Goal: Task Accomplishment & Management: Manage account settings

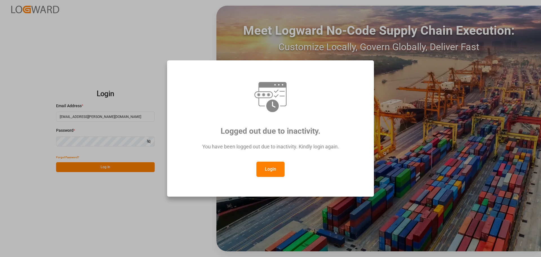
click at [271, 170] on button "Login" at bounding box center [270, 168] width 28 height 15
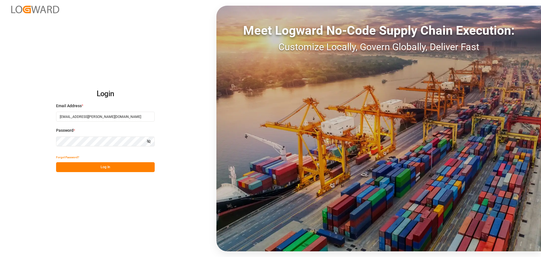
click at [98, 166] on button "Log In" at bounding box center [105, 167] width 99 height 10
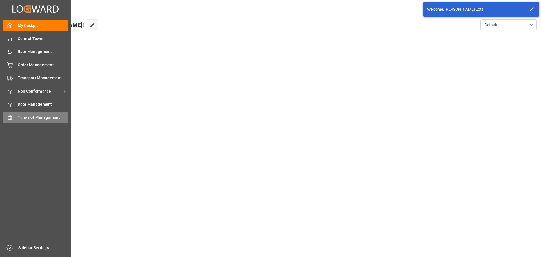
click at [18, 116] on span "Timeslot Management" at bounding box center [43, 117] width 50 height 6
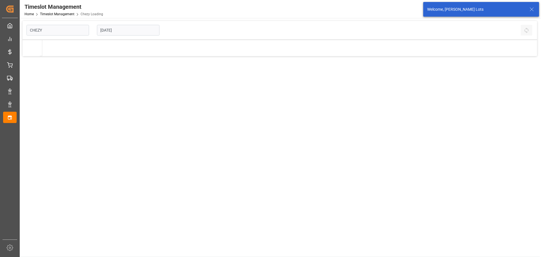
type input "Chezy Loading"
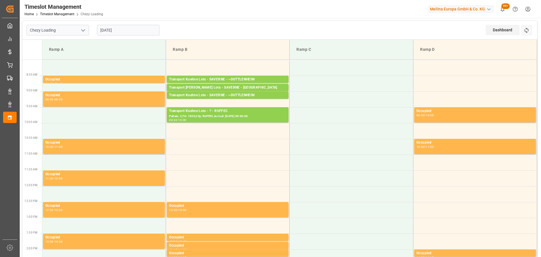
click at [108, 31] on input "[DATE]" at bounding box center [128, 30] width 63 height 11
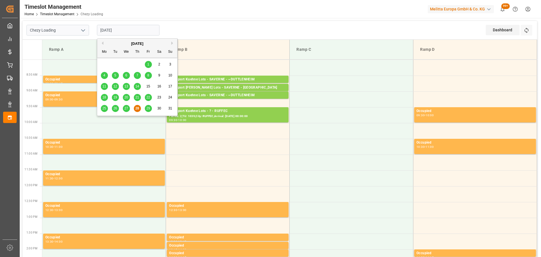
click at [148, 106] on div "29" at bounding box center [148, 108] width 7 height 7
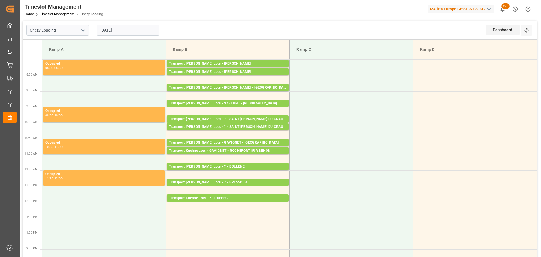
click at [105, 26] on input "29-08-2025" at bounding box center [128, 30] width 63 height 11
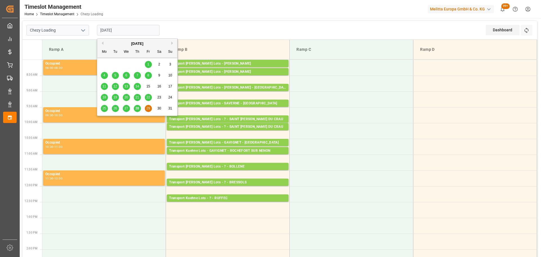
click at [137, 108] on span "28" at bounding box center [137, 108] width 4 height 4
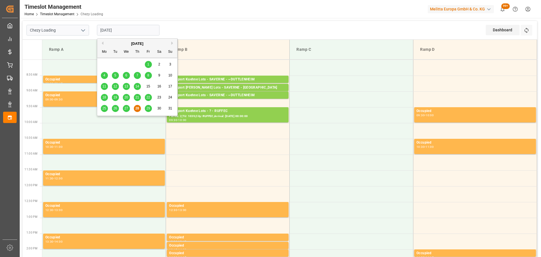
click at [146, 30] on input "28-08-2025" at bounding box center [128, 30] width 63 height 11
click at [146, 108] on span "29" at bounding box center [148, 108] width 4 height 4
type input "[DATE]"
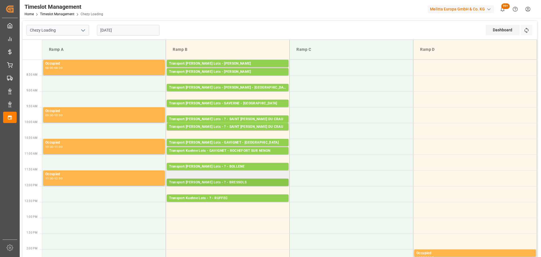
click at [224, 183] on div "Transport Kuehne Lots - ? - BRESSOLS" at bounding box center [227, 182] width 117 height 6
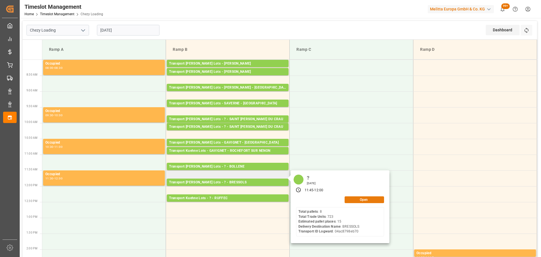
click at [375, 197] on button "Open" at bounding box center [363, 199] width 39 height 7
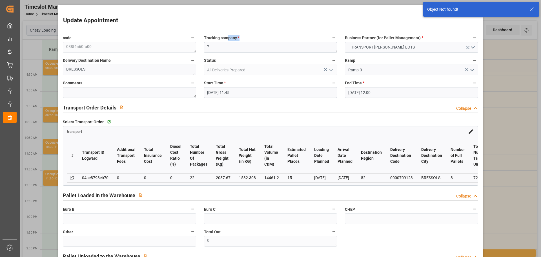
click at [226, 42] on div "Trucking company * ?" at bounding box center [270, 43] width 141 height 23
click at [225, 44] on textarea "?" at bounding box center [270, 47] width 133 height 11
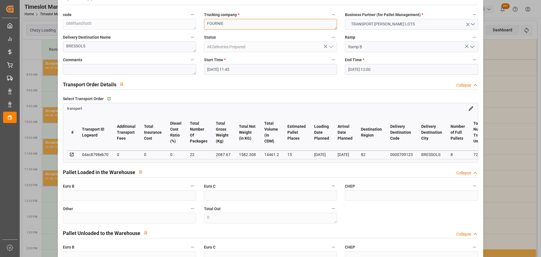
scroll to position [85, 0]
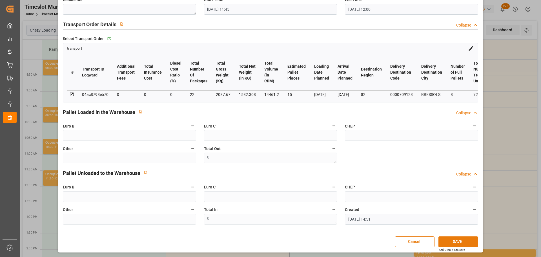
type textarea "FOURNIE"
click at [454, 242] on button "SAVE" at bounding box center [457, 241] width 39 height 11
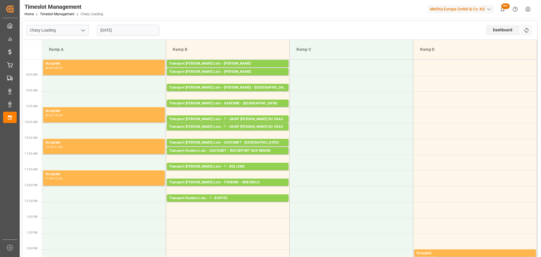
click at [128, 29] on input "[DATE]" at bounding box center [128, 30] width 63 height 11
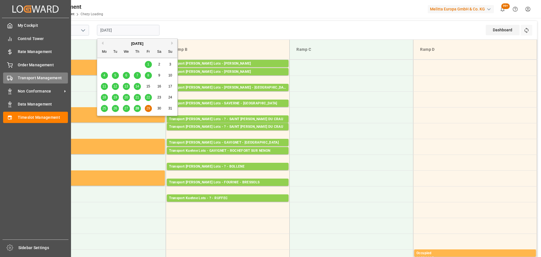
click at [24, 77] on span "Transport Management" at bounding box center [43, 78] width 50 height 6
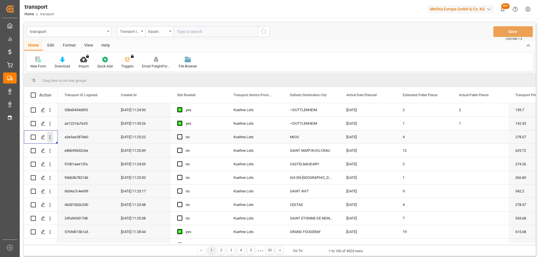
click at [51, 136] on icon "open menu" at bounding box center [50, 137] width 6 height 6
click at [79, 146] on div "Open in new tab" at bounding box center [82, 149] width 70 height 12
click at [178, 137] on span "Press SPACE to select this row." at bounding box center [179, 136] width 5 height 5
click at [181, 134] on input "Press SPACE to select this row." at bounding box center [181, 134] width 0 height 0
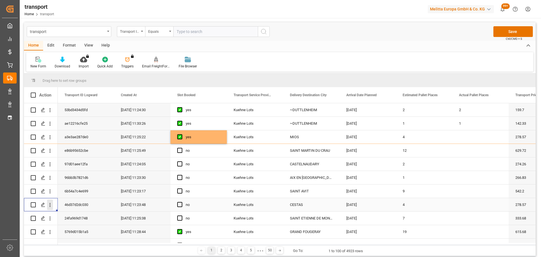
click at [51, 206] on icon "open menu" at bounding box center [50, 205] width 6 height 6
click at [73, 215] on span "Open in new tab" at bounding box center [86, 216] width 51 height 6
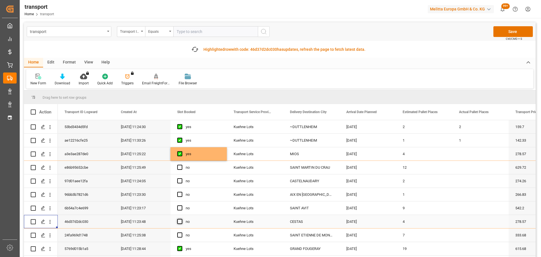
click at [181, 221] on span "Press SPACE to select this row." at bounding box center [179, 221] width 5 height 5
click at [181, 219] on input "Press SPACE to select this row." at bounding box center [181, 219] width 0 height 0
click at [50, 168] on icon "open menu" at bounding box center [50, 167] width 6 height 6
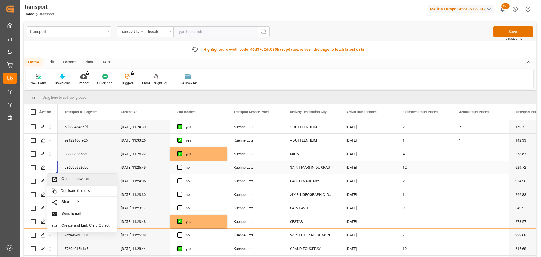
click at [74, 178] on span "Open in new tab" at bounding box center [86, 179] width 51 height 6
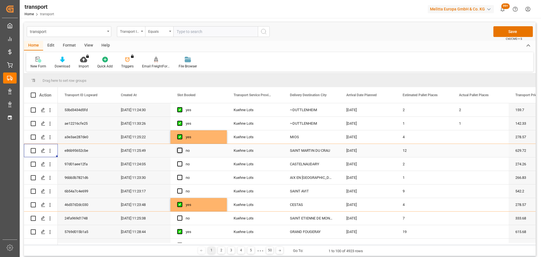
click at [181, 148] on span "Press SPACE to select this row." at bounding box center [179, 150] width 5 height 5
click at [181, 148] on input "Press SPACE to select this row." at bounding box center [181, 148] width 0 height 0
click at [50, 216] on icon "open menu" at bounding box center [50, 218] width 6 height 6
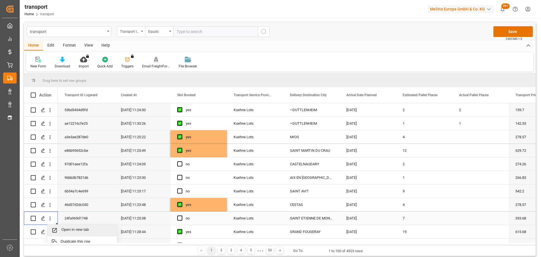
click at [70, 229] on span "Open in new tab" at bounding box center [86, 230] width 51 height 6
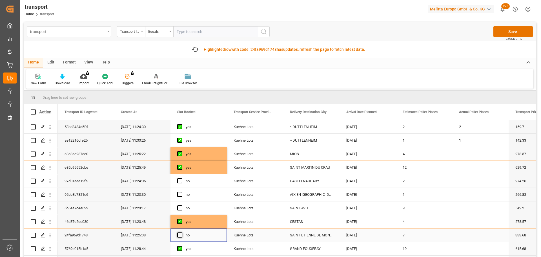
click at [181, 233] on span "Press SPACE to select this row." at bounding box center [179, 234] width 5 height 5
click at [181, 232] on input "Press SPACE to select this row." at bounding box center [181, 232] width 0 height 0
click at [50, 194] on icon "open menu" at bounding box center [50, 194] width 6 height 6
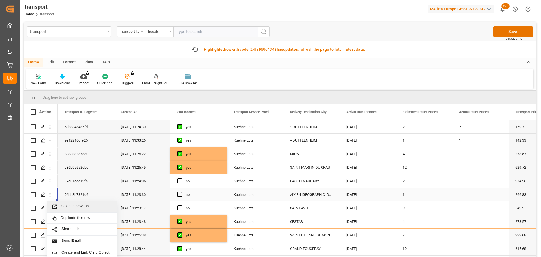
click at [79, 204] on span "Open in new tab" at bounding box center [86, 206] width 51 height 6
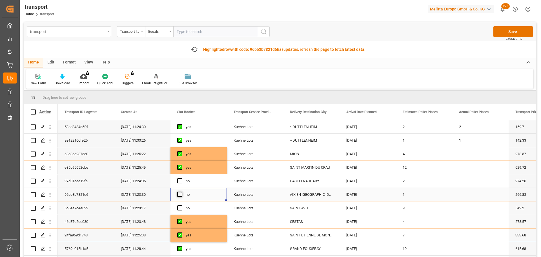
click at [180, 192] on span "Press SPACE to select this row." at bounding box center [179, 193] width 5 height 5
click at [181, 191] on input "Press SPACE to select this row." at bounding box center [181, 191] width 0 height 0
click at [49, 205] on icon "open menu" at bounding box center [50, 208] width 6 height 6
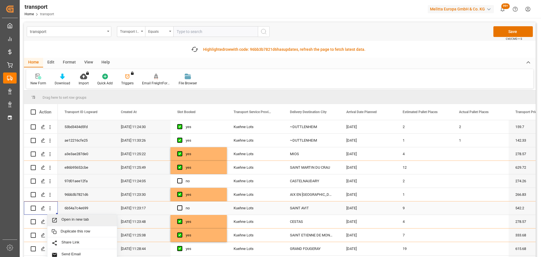
click at [72, 217] on span "Open in new tab" at bounding box center [86, 220] width 51 height 6
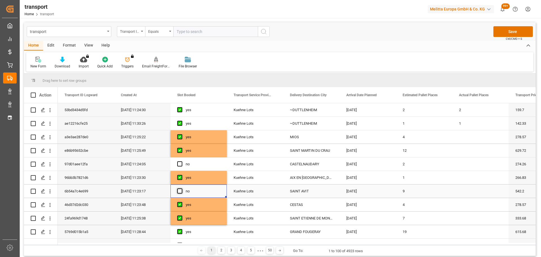
click at [178, 190] on span "Press SPACE to select this row." at bounding box center [179, 190] width 5 height 5
click at [181, 188] on input "Press SPACE to select this row." at bounding box center [181, 188] width 0 height 0
click at [49, 160] on button "open menu" at bounding box center [50, 164] width 6 height 11
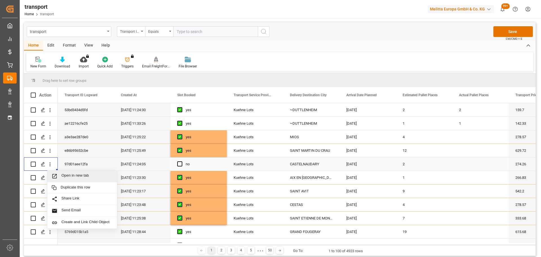
click at [66, 174] on span "Open in new tab" at bounding box center [86, 176] width 51 height 6
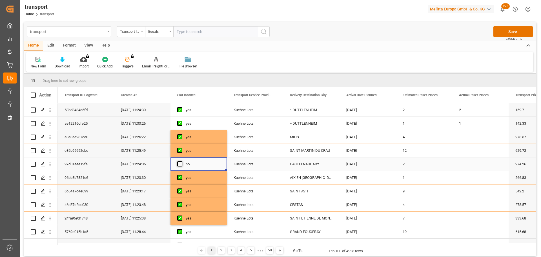
click at [181, 162] on span "Press SPACE to select this row." at bounding box center [179, 163] width 5 height 5
click at [181, 161] on input "Press SPACE to select this row." at bounding box center [181, 161] width 0 height 0
click at [517, 30] on button "Save" at bounding box center [512, 31] width 39 height 11
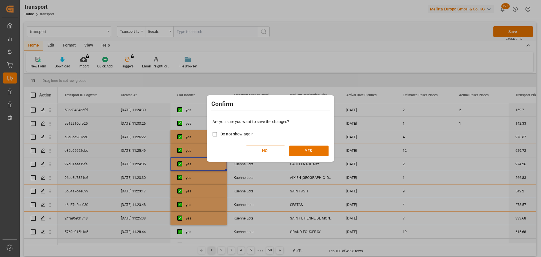
click at [313, 144] on div "Are you sure you want to save the changes? Do not show again NO YES" at bounding box center [270, 137] width 124 height 45
click at [311, 146] on button "YES" at bounding box center [308, 150] width 39 height 11
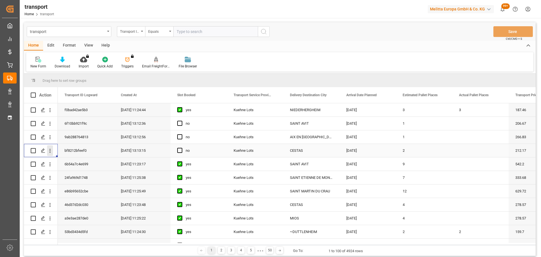
click at [49, 148] on icon "open menu" at bounding box center [50, 151] width 6 height 6
click at [88, 160] on span "Open in new tab" at bounding box center [86, 162] width 51 height 6
click at [49, 148] on icon "open menu" at bounding box center [50, 151] width 6 height 6
click at [70, 160] on span "Open in new tab" at bounding box center [86, 162] width 51 height 6
click at [50, 122] on icon "open menu" at bounding box center [50, 124] width 1 height 4
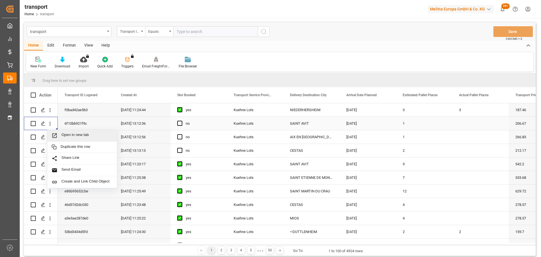
click at [69, 133] on span "Open in new tab" at bounding box center [86, 135] width 51 height 6
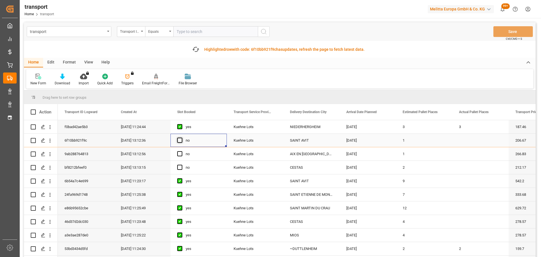
click at [180, 138] on span "Press SPACE to select this row." at bounding box center [179, 139] width 5 height 5
click at [181, 137] on input "Press SPACE to select this row." at bounding box center [181, 137] width 0 height 0
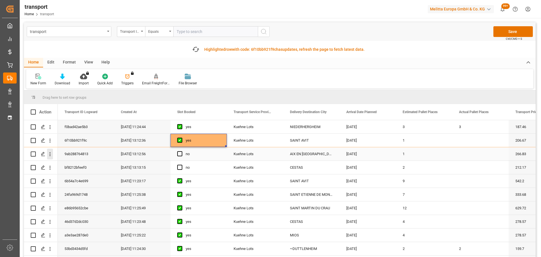
click at [50, 153] on icon "open menu" at bounding box center [50, 154] width 6 height 6
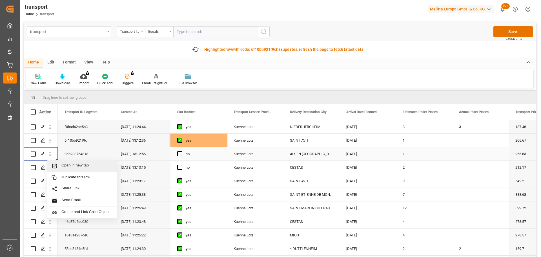
click at [77, 163] on span "Open in new tab" at bounding box center [86, 166] width 51 height 6
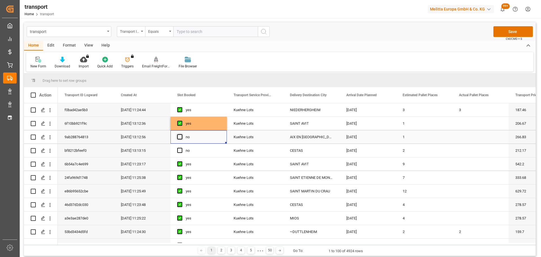
click at [179, 136] on span "Press SPACE to select this row." at bounding box center [179, 136] width 5 height 5
click at [181, 134] on input "Press SPACE to select this row." at bounding box center [181, 134] width 0 height 0
click at [49, 149] on icon "open menu" at bounding box center [50, 151] width 6 height 6
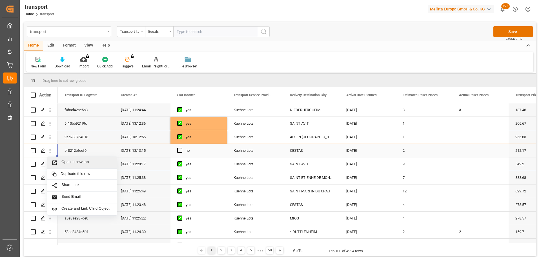
click at [68, 161] on span "Open in new tab" at bounding box center [86, 162] width 51 height 6
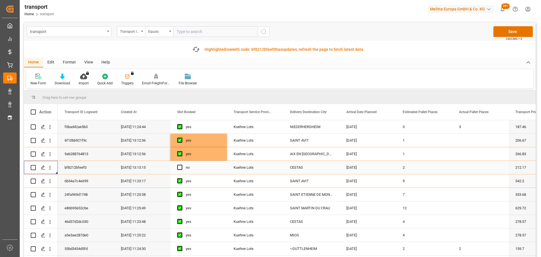
drag, startPoint x: 179, startPoint y: 168, endPoint x: 286, endPoint y: 157, distance: 107.8
click at [179, 167] on span "Press SPACE to select this row." at bounding box center [179, 166] width 5 height 5
click at [181, 164] on input "Press SPACE to select this row." at bounding box center [181, 164] width 0 height 0
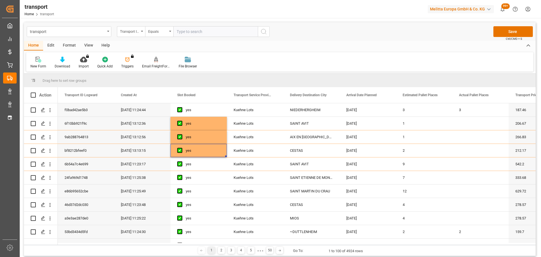
click at [513, 24] on div "transport Transport ID Logward Equals Save Ctrl/CMD + S" at bounding box center [279, 31] width 511 height 19
click at [510, 28] on button "Save" at bounding box center [512, 31] width 39 height 11
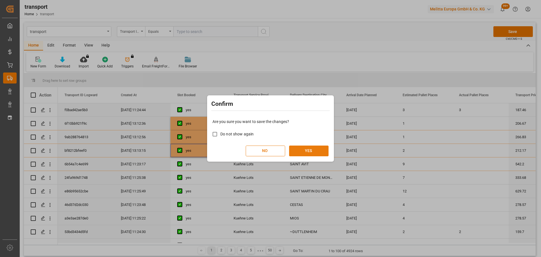
click at [315, 151] on button "YES" at bounding box center [308, 150] width 39 height 11
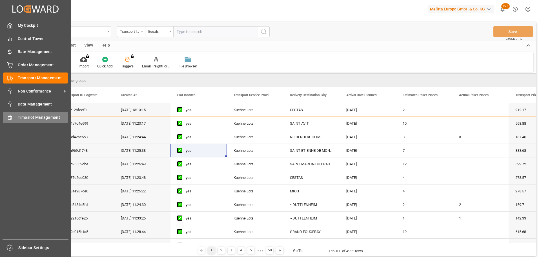
click at [43, 116] on span "Timeslot Management" at bounding box center [43, 117] width 50 height 6
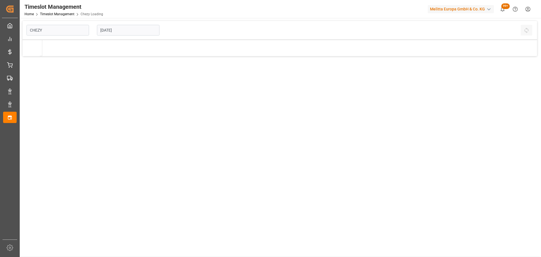
type input "Chezy Loading"
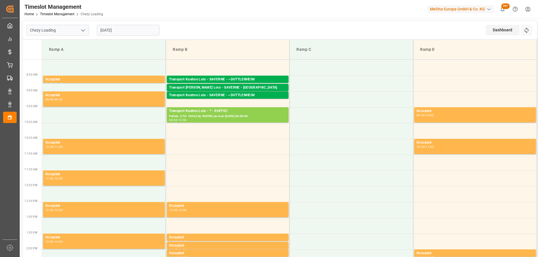
click at [102, 27] on input "[DATE]" at bounding box center [128, 30] width 63 height 11
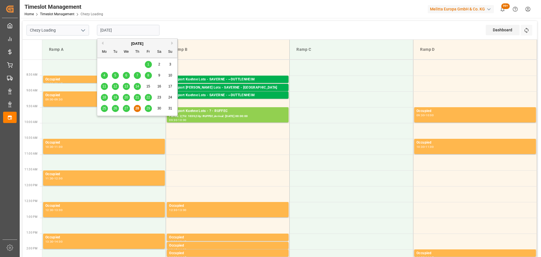
click at [149, 108] on span "29" at bounding box center [148, 108] width 4 height 4
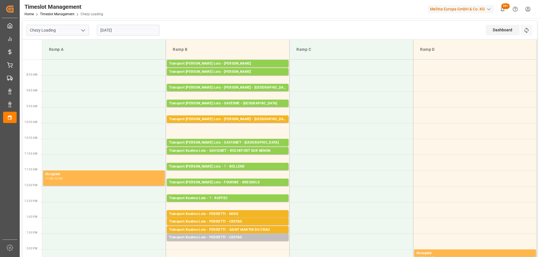
click at [115, 26] on input "29-08-2025" at bounding box center [128, 30] width 63 height 11
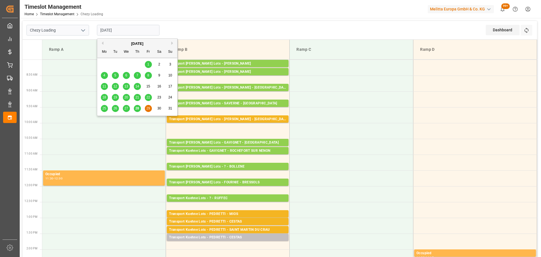
click at [138, 107] on span "28" at bounding box center [137, 108] width 4 height 4
type input "[DATE]"
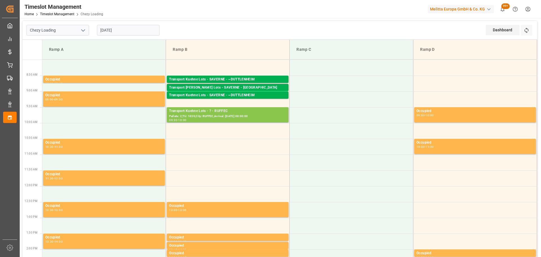
click at [223, 113] on div "Transport Kuehne Lots - ? - RUFFEC" at bounding box center [227, 111] width 117 height 6
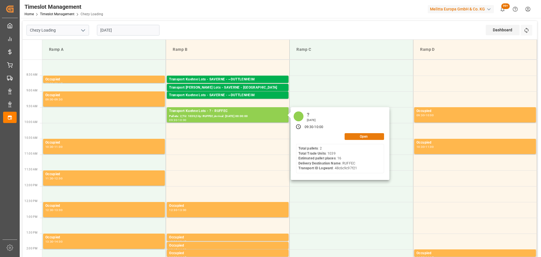
click at [358, 134] on button "Open" at bounding box center [363, 136] width 39 height 7
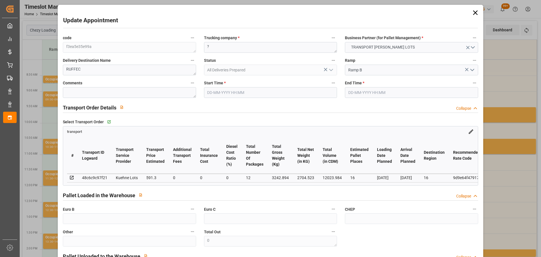
type input "28-08-2025 09:30"
type input "28-08-2025 10:00"
type input "21-08-2025 13:26"
type input "21-08-2025 11:59"
type input "26-08-2025"
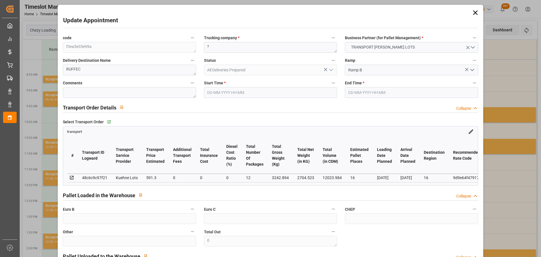
type input "22-08-2025"
click at [222, 91] on input "28-08-2025 09:30" at bounding box center [270, 92] width 133 height 11
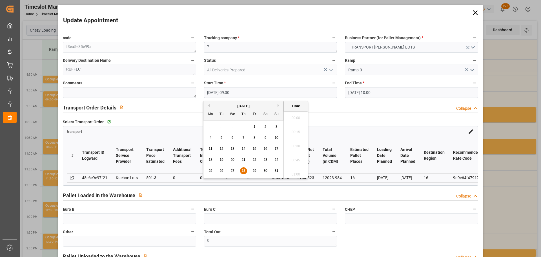
scroll to position [509, 0]
click at [256, 168] on div "29" at bounding box center [254, 170] width 7 height 7
click at [299, 170] on li "13:00" at bounding box center [296, 172] width 24 height 14
type input "29-08-2025 13:00"
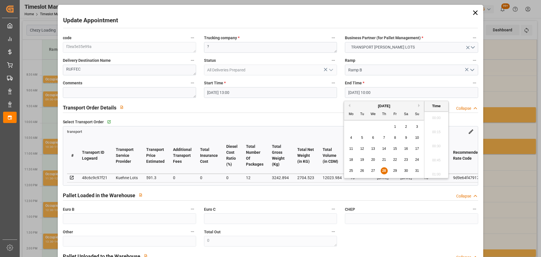
click at [351, 89] on input "28-08-2025 10:00" at bounding box center [411, 92] width 133 height 11
click at [396, 168] on div "29" at bounding box center [394, 170] width 7 height 7
click at [433, 169] on li "14:00" at bounding box center [436, 172] width 24 height 14
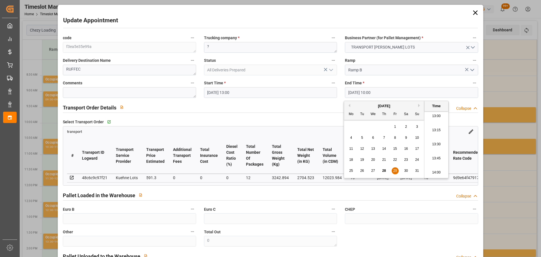
type input "29-08-2025 14:00"
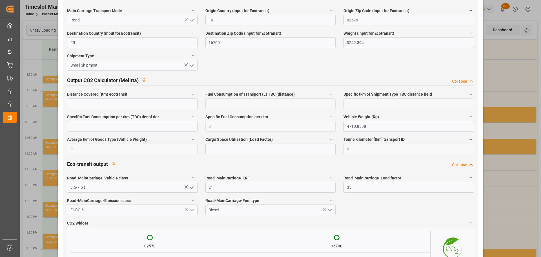
scroll to position [939, 0]
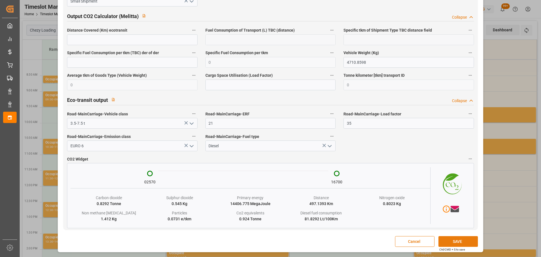
click at [456, 238] on button "SAVE" at bounding box center [457, 241] width 39 height 11
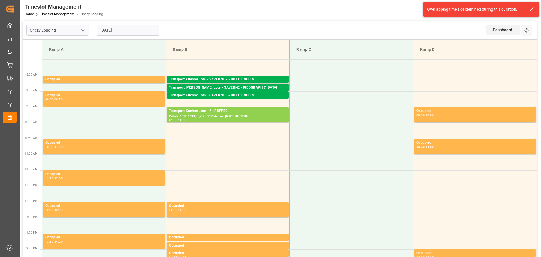
click at [133, 31] on input "28-08-2025" at bounding box center [128, 30] width 63 height 11
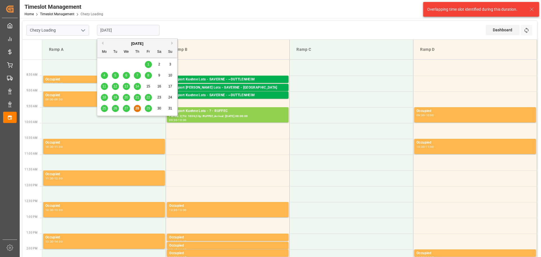
click at [149, 106] on div "29" at bounding box center [148, 108] width 7 height 7
type input "[DATE]"
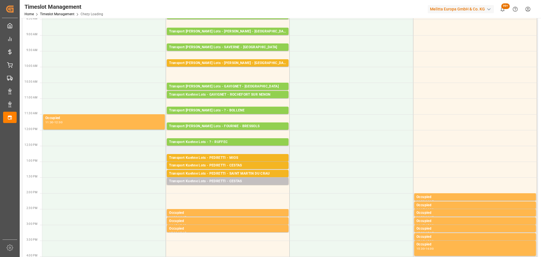
scroll to position [56, 0]
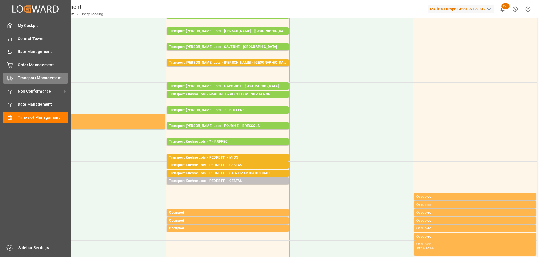
click at [41, 77] on span "Transport Management" at bounding box center [43, 78] width 50 height 6
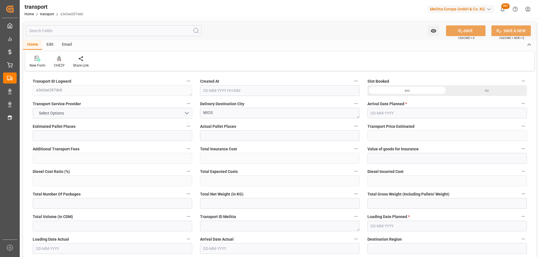
type input "4"
type input "278.57"
type input "0"
type input "122.4"
type input "0"
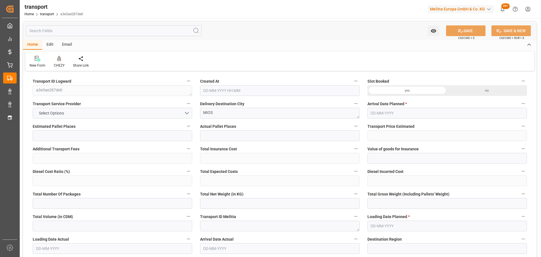
type input "400.97"
type input "0"
type input "568.628"
type input "759.299"
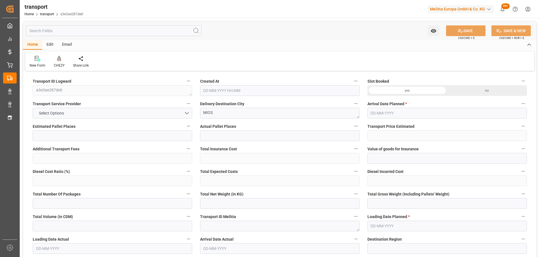
type input "4535.773"
type input "33"
type input "2"
type input "98"
type input "4"
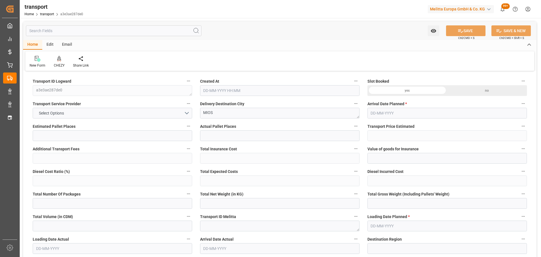
type input "101"
type input "665.955"
type input "0"
type input "4710.8598"
type input "0"
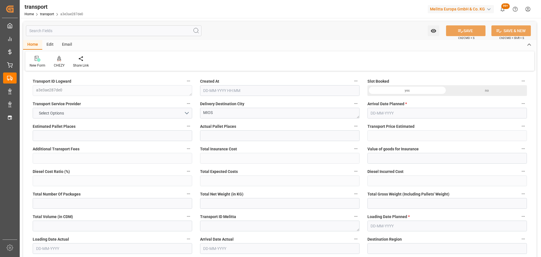
type input "0"
type input "21"
type input "35"
type input "28-08-2025 11:25"
type input "04-09-2025"
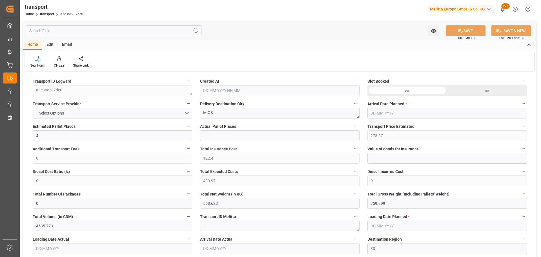
type input "02-09-2025"
click at [62, 60] on div at bounding box center [59, 58] width 11 height 6
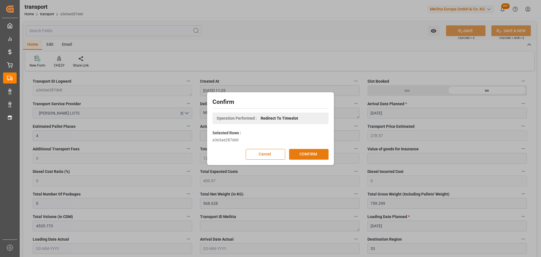
click at [304, 154] on button "CONFIRM" at bounding box center [308, 154] width 39 height 11
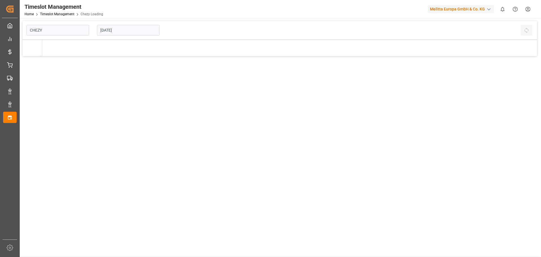
type input "Chezy Loading"
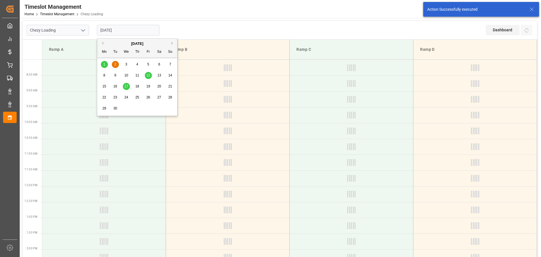
click at [142, 32] on input "[DATE]" at bounding box center [128, 30] width 63 height 11
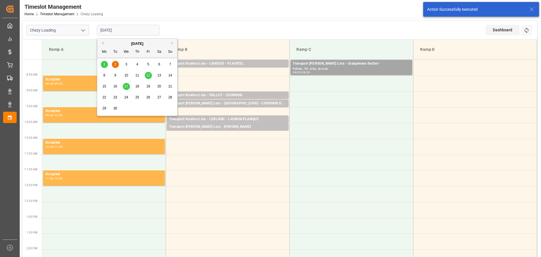
click at [103, 41] on button "Previous Month" at bounding box center [101, 42] width 3 height 3
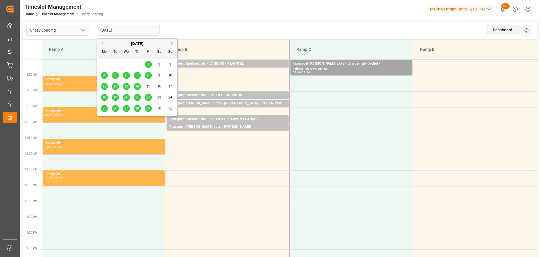
click at [150, 108] on div "29" at bounding box center [148, 108] width 7 height 7
type input "29-08-2025"
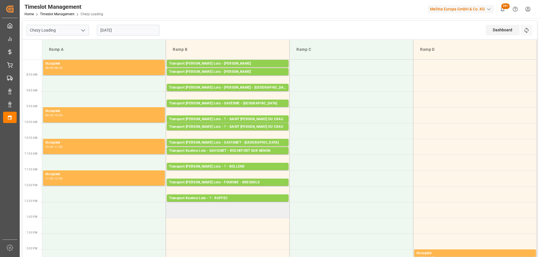
click at [170, 215] on td at bounding box center [228, 210] width 124 height 16
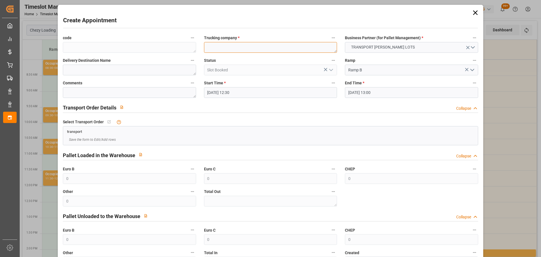
click at [249, 48] on textarea at bounding box center [270, 47] width 133 height 11
type textarea "PEDRETTI"
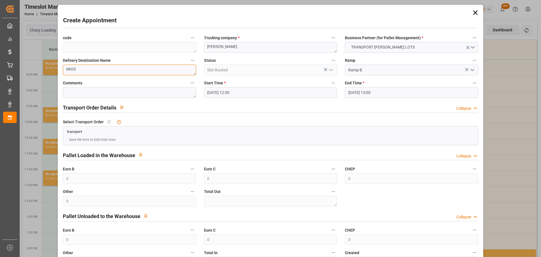
type textarea "MIOS"
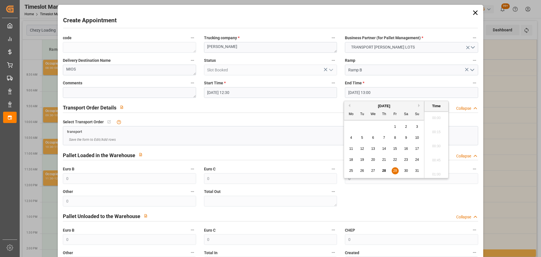
click at [380, 94] on input "29-08-2025 13:00" at bounding box center [411, 92] width 133 height 11
drag, startPoint x: 397, startPoint y: 170, endPoint x: 416, endPoint y: 151, distance: 26.7
click at [396, 170] on div "29" at bounding box center [394, 170] width 7 height 7
click at [434, 128] on li "12:45" at bounding box center [436, 130] width 24 height 14
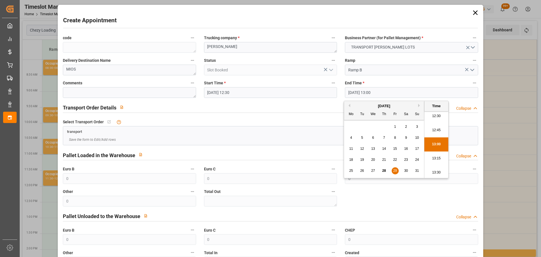
type input "29-08-2025 12:45"
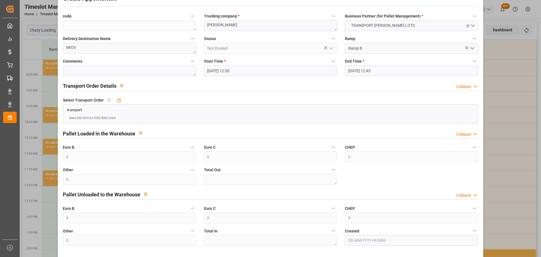
scroll to position [43, 0]
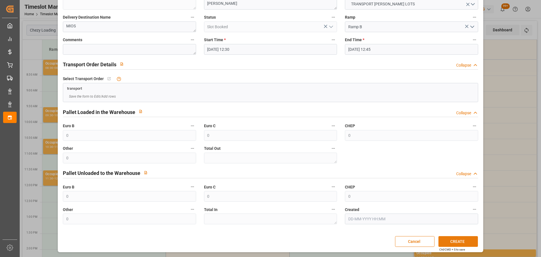
click at [453, 242] on button "CREATE" at bounding box center [457, 241] width 39 height 11
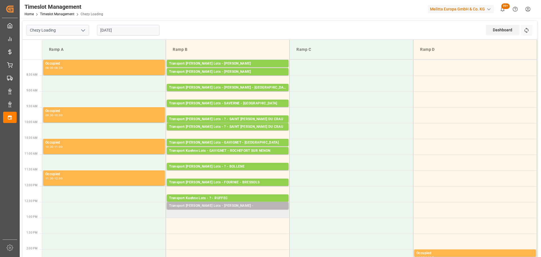
click at [218, 205] on div "Transport [PERSON_NAME] Lots - [PERSON_NAME] -" at bounding box center [227, 206] width 117 height 6
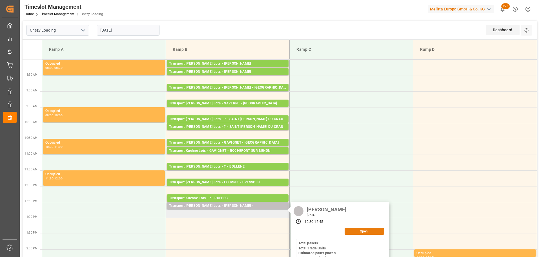
click at [355, 230] on button "Open" at bounding box center [363, 231] width 39 height 7
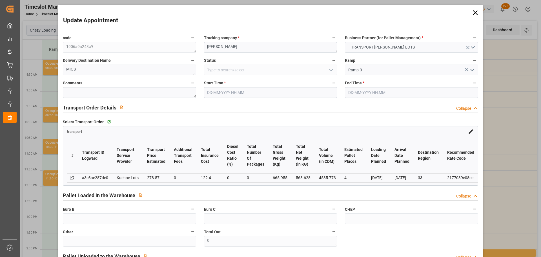
type input "29-08-2025 12:30"
type input "29-08-2025 12:45"
type input "28-08-2025 12:35"
type input "28-08-2025 11:25"
type input "04-09-2025"
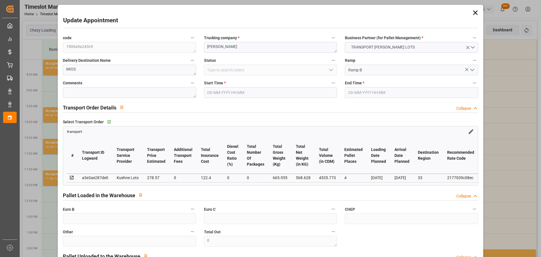
type input "02-09-2025"
click at [228, 86] on label "Start Time *" at bounding box center [270, 83] width 133 height 8
click at [329, 86] on button "Start Time *" at bounding box center [332, 82] width 7 height 7
drag, startPoint x: 229, startPoint y: 95, endPoint x: 232, endPoint y: 92, distance: 4.2
click at [230, 95] on div at bounding box center [270, 128] width 541 height 257
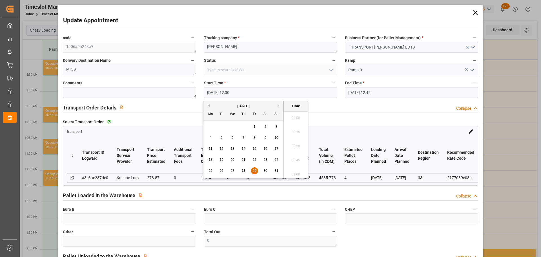
click at [233, 92] on input "29-08-2025 12:30" at bounding box center [270, 92] width 133 height 11
click at [255, 170] on span "29" at bounding box center [254, 170] width 4 height 4
click at [295, 156] on li "12:45" at bounding box center [296, 158] width 24 height 14
type input "29-08-2025 12:45"
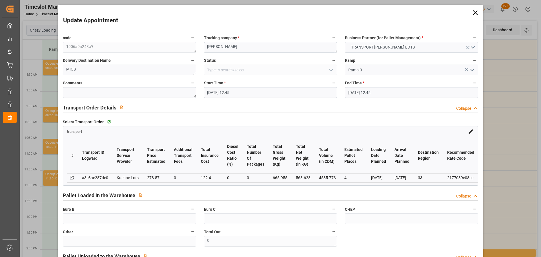
click at [371, 92] on input "29-08-2025 12:45" at bounding box center [411, 92] width 133 height 11
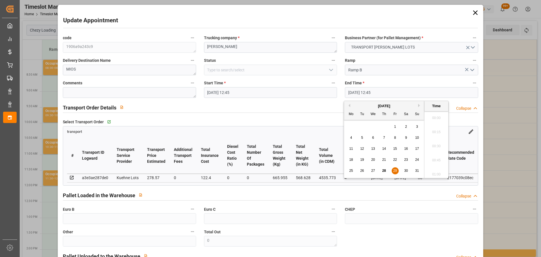
scroll to position [692, 0]
click at [394, 170] on span "29" at bounding box center [395, 170] width 4 height 4
click at [435, 160] on li "13:00" at bounding box center [436, 158] width 24 height 14
type input "29-08-2025 13:00"
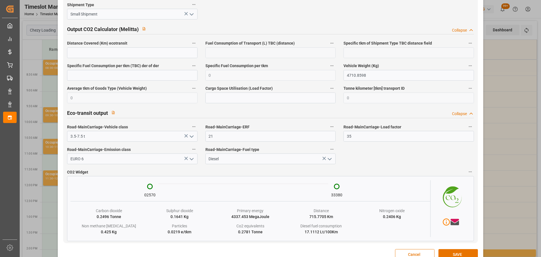
scroll to position [939, 0]
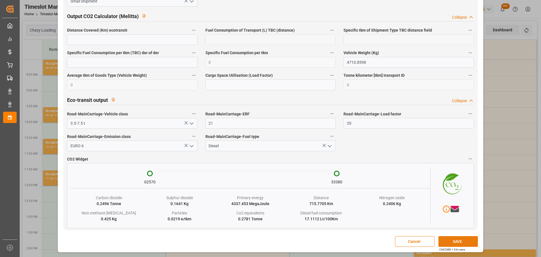
click at [460, 239] on button "SAVE" at bounding box center [457, 241] width 39 height 11
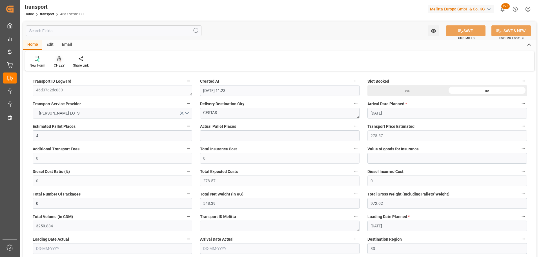
click at [60, 58] on icon at bounding box center [59, 59] width 4 height 6
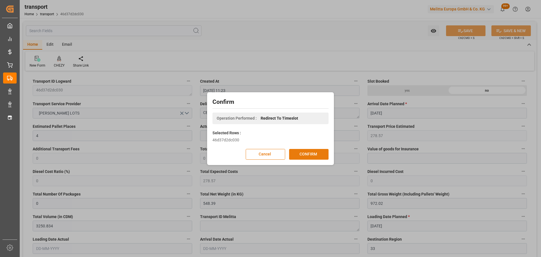
click at [309, 150] on button "CONFIRM" at bounding box center [308, 154] width 39 height 11
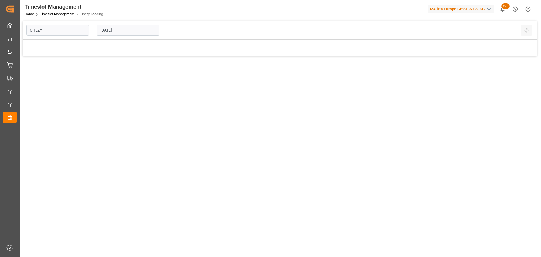
type input "Chezy Loading"
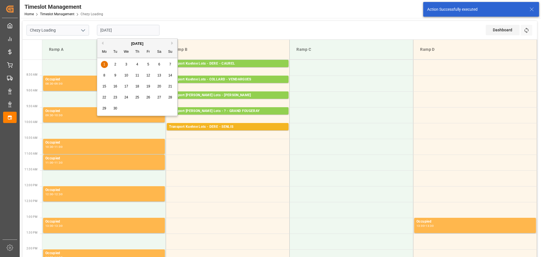
click at [121, 30] on input "[DATE]" at bounding box center [128, 30] width 63 height 11
click at [102, 41] on div "[DATE]" at bounding box center [137, 44] width 80 height 6
click at [103, 42] on button "Previous Month" at bounding box center [101, 42] width 3 height 3
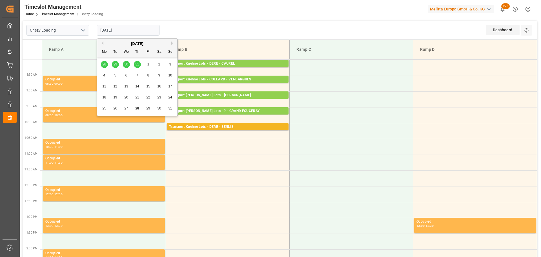
click at [148, 107] on span "29" at bounding box center [148, 108] width 4 height 4
type input "[DATE]"
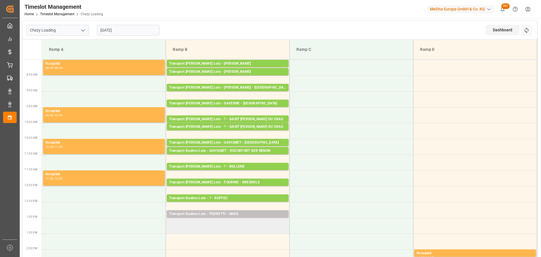
click at [171, 223] on td at bounding box center [228, 225] width 124 height 16
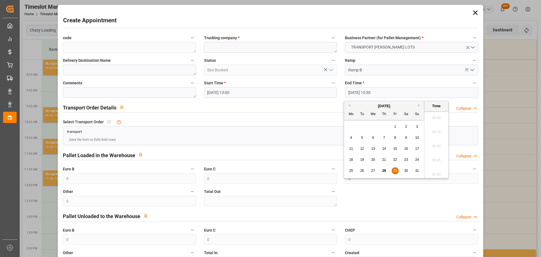
click at [367, 91] on input "[DATE] 13:30" at bounding box center [411, 92] width 133 height 11
click at [395, 170] on span "29" at bounding box center [395, 170] width 4 height 4
click at [433, 127] on li "13:15" at bounding box center [436, 130] width 24 height 14
type input "29-08-2025 13:15"
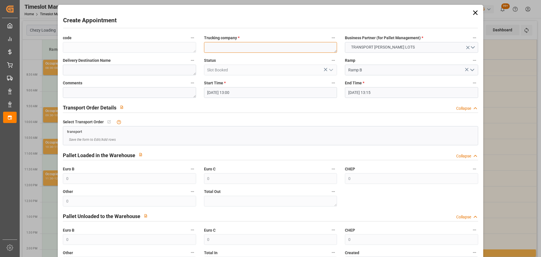
click at [234, 48] on textarea at bounding box center [270, 47] width 133 height 11
type textarea "PEDRETTI"
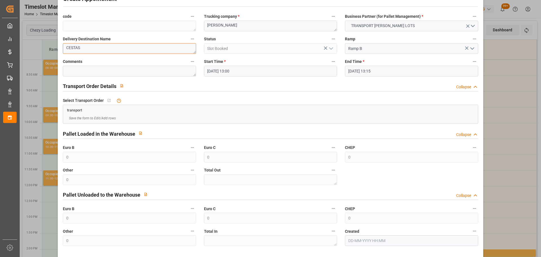
scroll to position [43, 0]
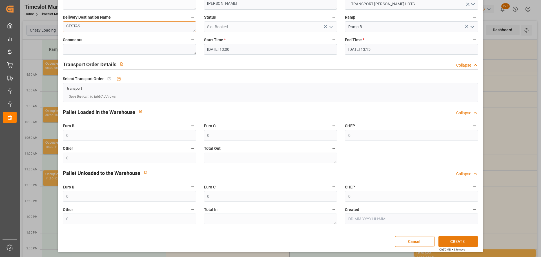
type textarea "CESTAS"
click at [464, 238] on button "CREATE" at bounding box center [457, 241] width 39 height 11
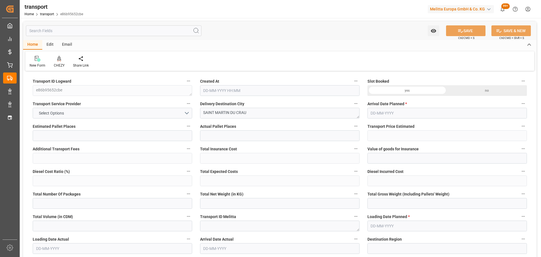
type input "12"
type input "629.72"
type input "0"
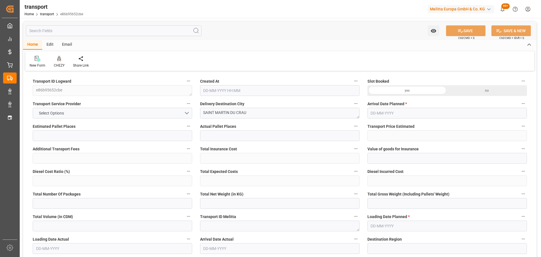
type input "629.72"
type input "0"
type input "2335.018"
type input "3045.302"
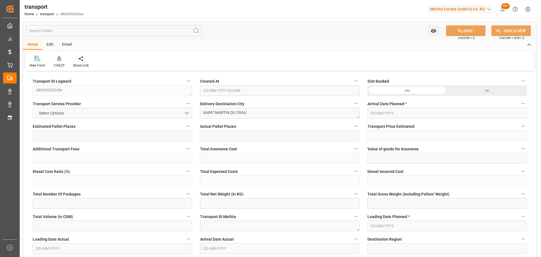
type input "13290.52"
type input "13"
type input "11"
type input "261"
type input "14"
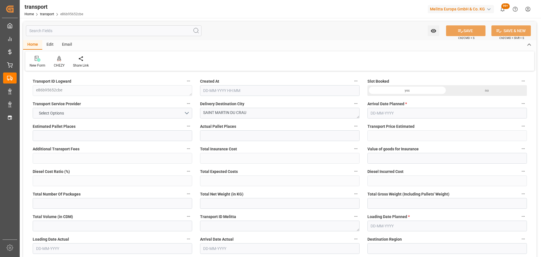
type input "101"
type input "2686.326"
type input "0"
type input "4710.8598"
type input "0"
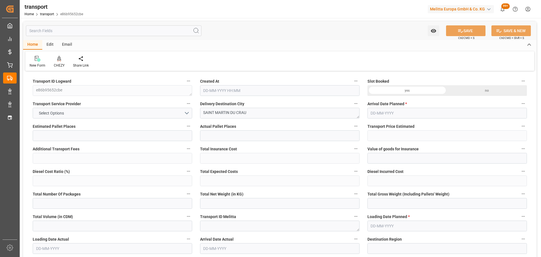
type input "0"
type input "21"
type input "35"
type input "28-08-2025 11:25"
type input "05-09-2025"
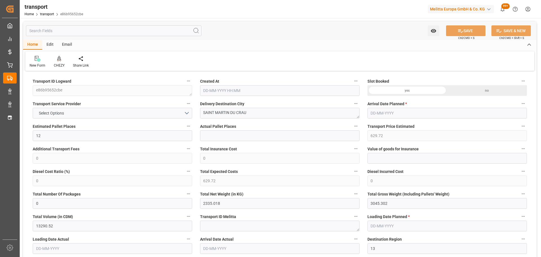
type input "[DATE]"
click at [57, 62] on div "CHEZY" at bounding box center [59, 61] width 19 height 12
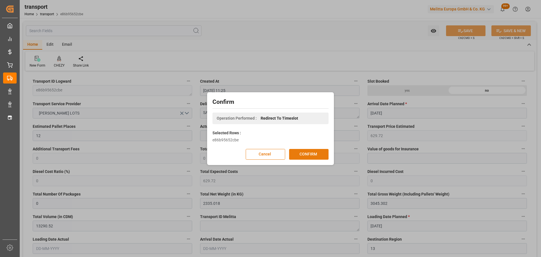
click at [315, 153] on button "CONFIRM" at bounding box center [308, 154] width 39 height 11
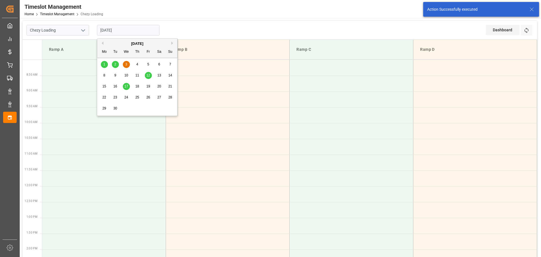
click at [117, 29] on input "[DATE]" at bounding box center [128, 30] width 63 height 11
click at [102, 43] on button "Previous Month" at bounding box center [101, 42] width 3 height 3
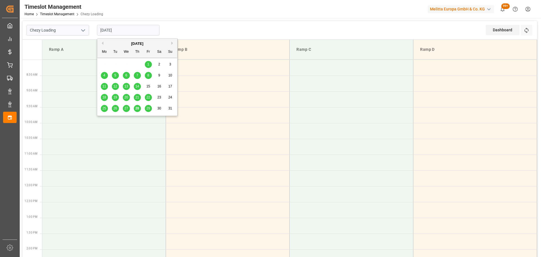
click at [150, 107] on span "29" at bounding box center [148, 108] width 4 height 4
type input "[DATE]"
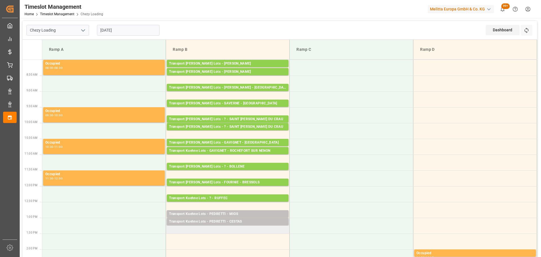
click at [168, 230] on td "Transport [PERSON_NAME] Lots - [PERSON_NAME] - CESTAS Pallets: 2,TU: 255,City: …" at bounding box center [228, 225] width 124 height 16
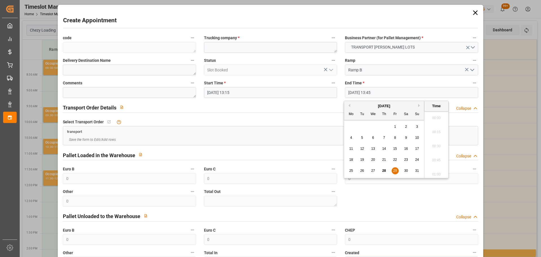
click at [371, 89] on input "[DATE] 13:45" at bounding box center [411, 92] width 133 height 11
click at [393, 168] on div "29" at bounding box center [394, 170] width 7 height 7
click at [435, 128] on li "13:30" at bounding box center [436, 130] width 24 height 14
type input "[DATE] 13:30"
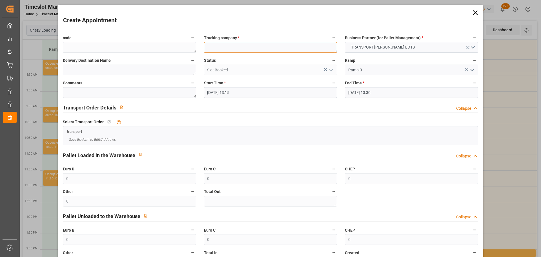
click at [227, 42] on textarea at bounding box center [270, 47] width 133 height 11
type textarea "[PERSON_NAME]"
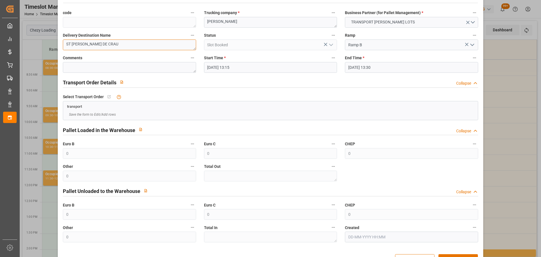
scroll to position [43, 0]
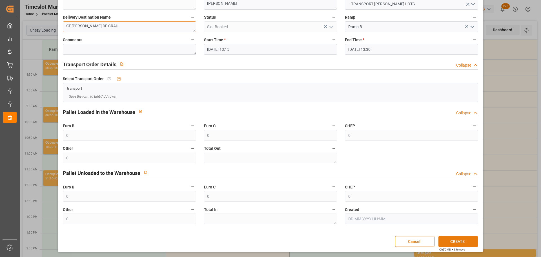
type textarea "ST [PERSON_NAME] DE CRAU"
click at [452, 240] on button "CREATE" at bounding box center [457, 241] width 39 height 11
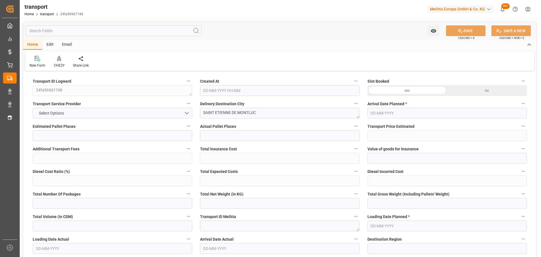
type input "7"
type input "333.68"
type input "0"
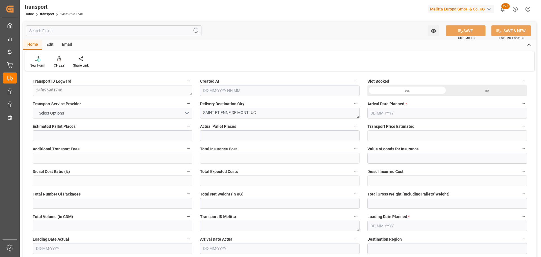
type input "333.68"
type input "0"
type input "1093.096"
type input "1826"
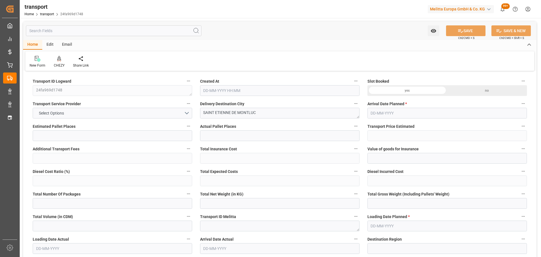
type input "8168.248"
type input "44"
type input "12"
type input "95"
type input "13"
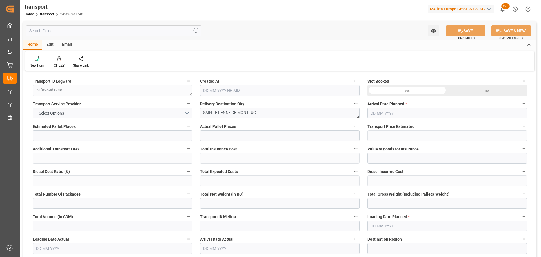
type input "101"
type input "1463.36"
type input "0"
type input "4710.8598"
type input "0"
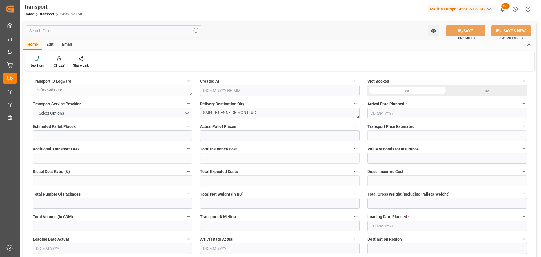
type input "0"
type input "21"
type input "35"
type input "28-08-2025 11:25"
type input "04-09-2025"
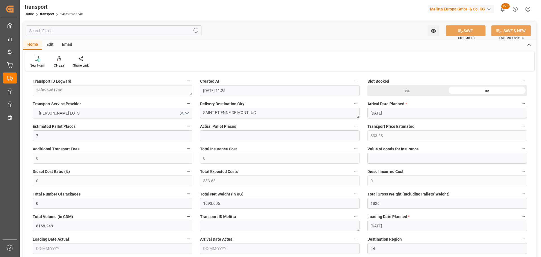
type input "02-09-2025"
click at [57, 61] on icon at bounding box center [59, 59] width 4 height 6
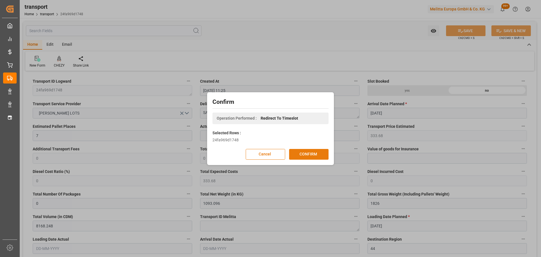
click at [312, 154] on button "CONFIRM" at bounding box center [308, 154] width 39 height 11
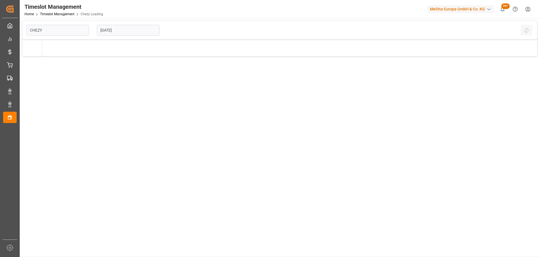
type input "Chezy Loading"
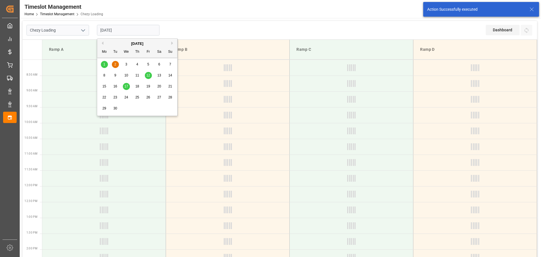
click at [126, 30] on input "02-09-2025" at bounding box center [128, 30] width 63 height 11
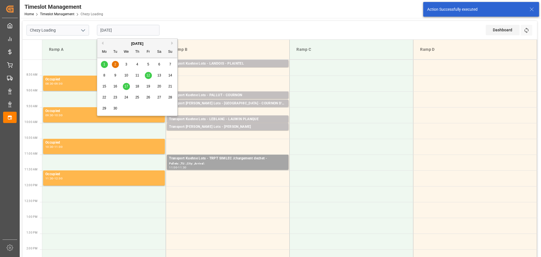
click at [126, 62] on span "3" at bounding box center [126, 64] width 2 height 4
type input "[DATE]"
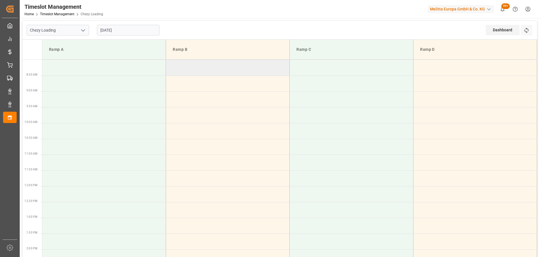
click at [171, 65] on td at bounding box center [228, 68] width 124 height 16
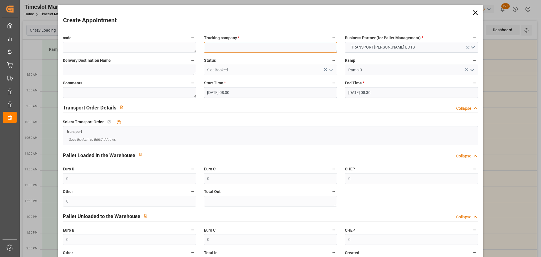
click at [219, 43] on textarea at bounding box center [270, 47] width 133 height 11
type textarea "ANTOINE"
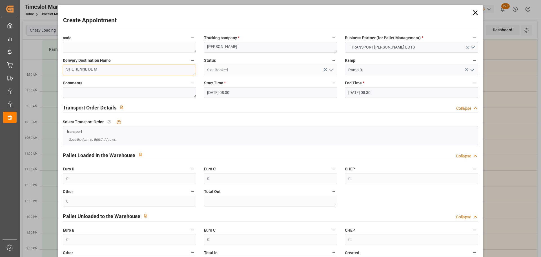
type textarea "ST ETIENNE DE M"
click at [354, 91] on input "03-09-2025 08:30" at bounding box center [411, 92] width 133 height 11
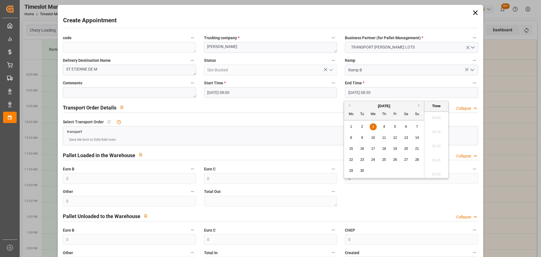
scroll to position [453, 0]
click at [371, 125] on div "3" at bounding box center [372, 126] width 7 height 7
click at [434, 131] on li "08:15" at bounding box center [436, 130] width 24 height 14
type input "03-09-2025 08:15"
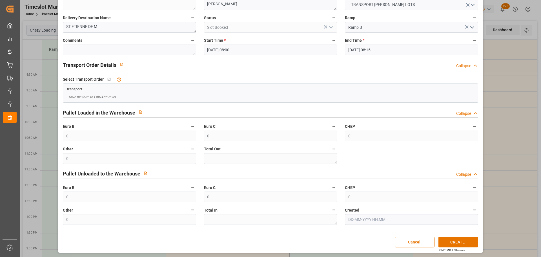
scroll to position [43, 0]
click at [458, 243] on button "CREATE" at bounding box center [457, 241] width 39 height 11
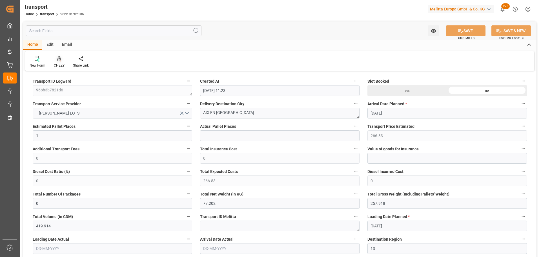
click at [58, 61] on icon at bounding box center [59, 61] width 3 height 1
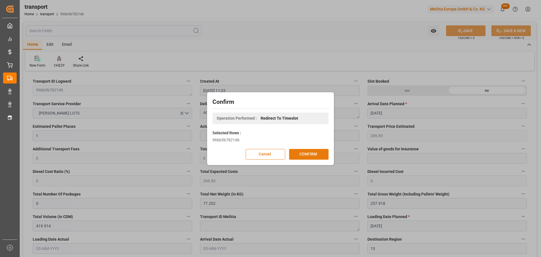
click at [311, 155] on button "CONFIRM" at bounding box center [308, 154] width 39 height 11
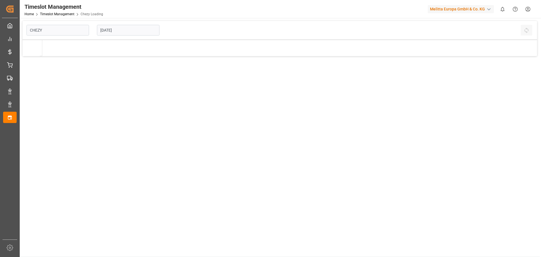
type input "Chezy Loading"
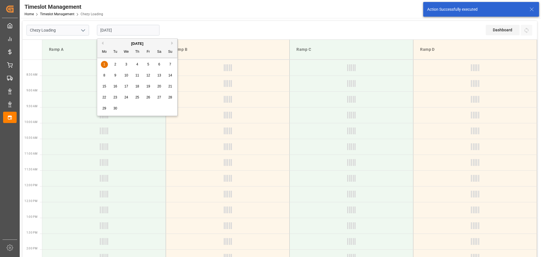
click at [129, 31] on input "[DATE]" at bounding box center [128, 30] width 63 height 11
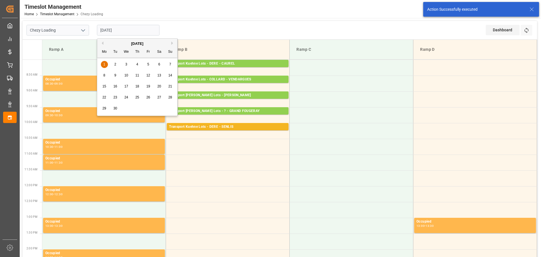
click at [103, 41] on div "[DATE]" at bounding box center [137, 44] width 80 height 6
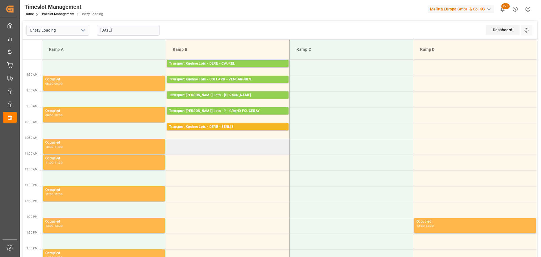
click at [246, 154] on td at bounding box center [228, 147] width 124 height 16
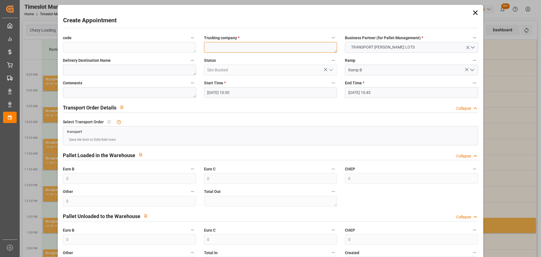
click at [224, 47] on textarea at bounding box center [270, 47] width 133 height 11
type textarea "[PERSON_NAME]"
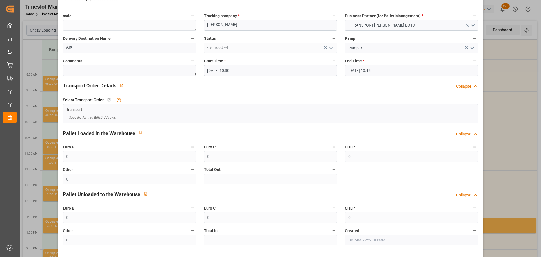
scroll to position [43, 0]
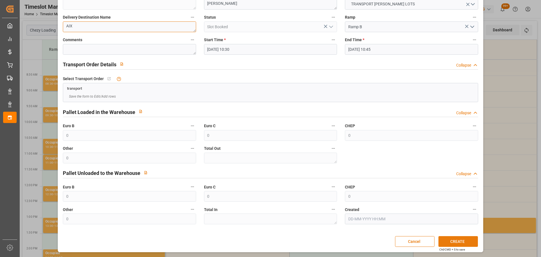
type textarea "AIX"
click at [463, 239] on button "CREATE" at bounding box center [457, 241] width 39 height 11
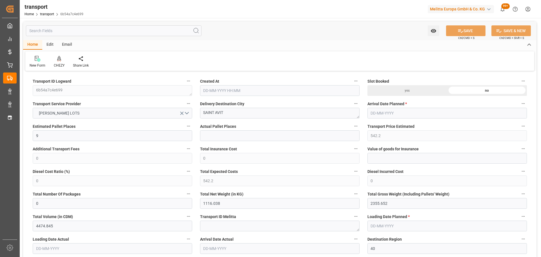
type input "[DATE] 11:23"
type input "[DATE]"
click at [60, 59] on icon at bounding box center [59, 58] width 4 height 5
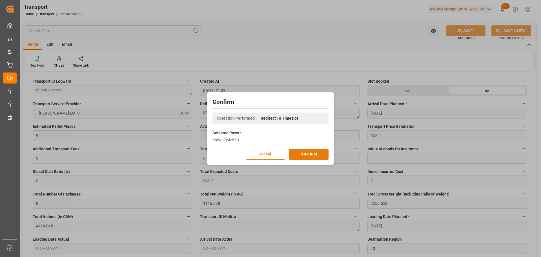
click at [320, 150] on button "CONFIRM" at bounding box center [308, 154] width 39 height 11
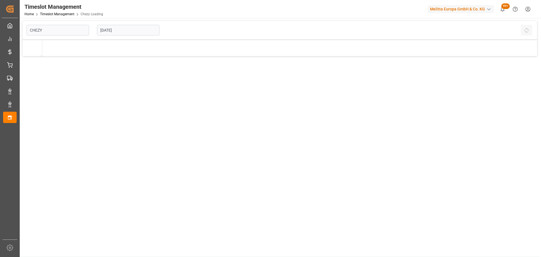
type input "Chezy Loading"
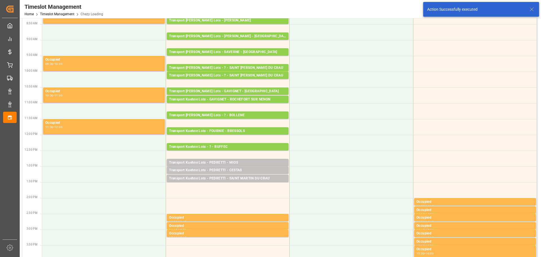
scroll to position [56, 0]
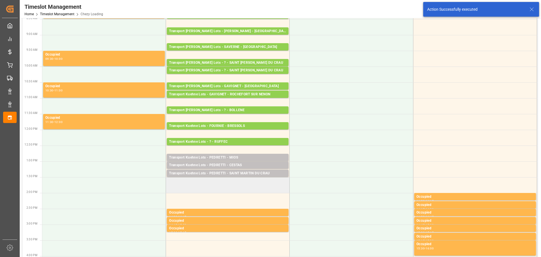
click at [171, 192] on td at bounding box center [228, 185] width 124 height 16
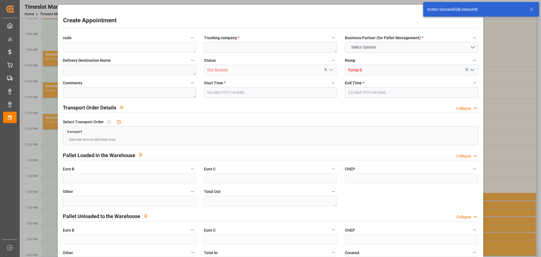
type input "0"
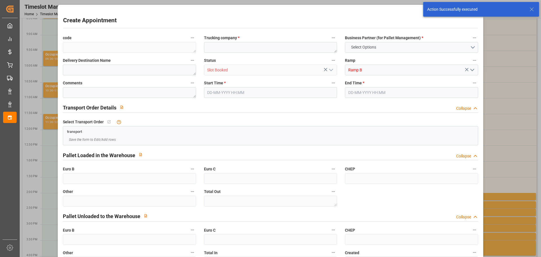
type input "0"
type input "[DATE] 13:30"
type input "[DATE] 14:00"
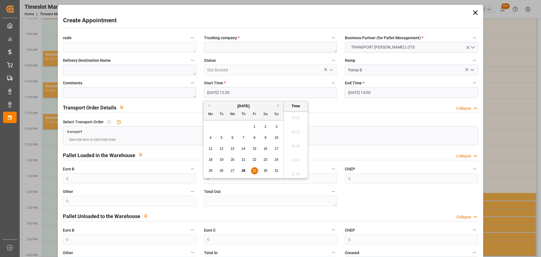
click at [227, 94] on input "[DATE] 13:30" at bounding box center [270, 92] width 133 height 11
click at [254, 169] on span "29" at bounding box center [254, 170] width 4 height 4
drag, startPoint x: 295, startPoint y: 155, endPoint x: 295, endPoint y: 143, distance: 11.8
click at [295, 155] on li "13:45" at bounding box center [296, 158] width 24 height 14
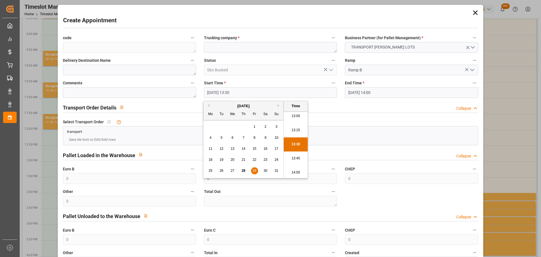
type input "29-08-2025 13:45"
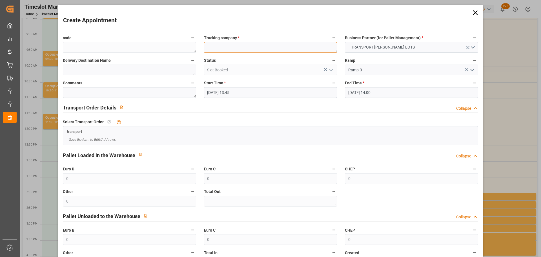
click at [222, 50] on textarea at bounding box center [270, 47] width 133 height 11
type textarea "[PERSON_NAME]"
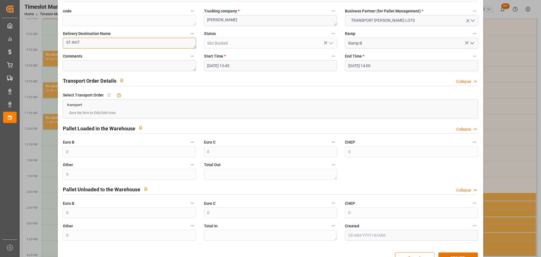
scroll to position [43, 0]
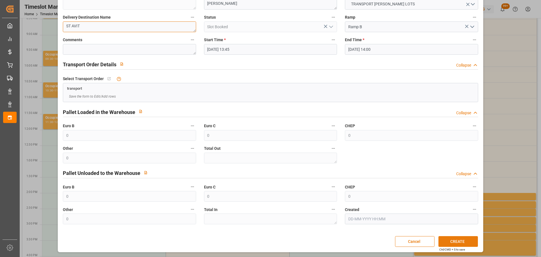
type textarea "ST AVIT"
click at [461, 239] on button "CREATE" at bounding box center [457, 241] width 39 height 11
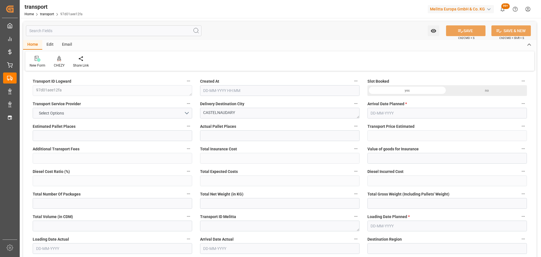
type input "2"
type input "274.26"
type input "0"
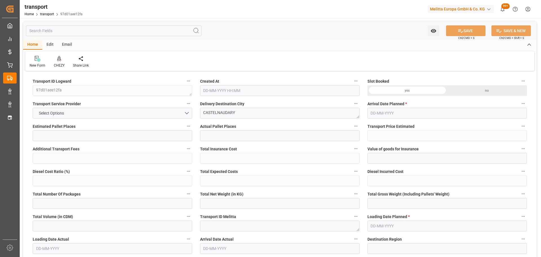
type input "274.26"
type input "0"
type input "341.664"
type input "580.072"
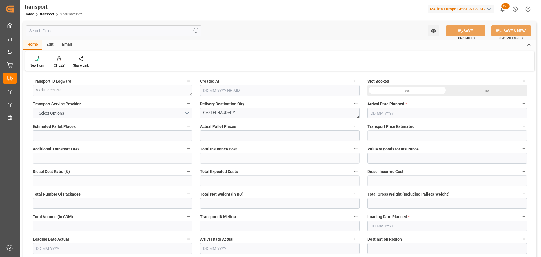
type input "1918.4"
type input "11"
type input "0"
type input "122"
type input "3"
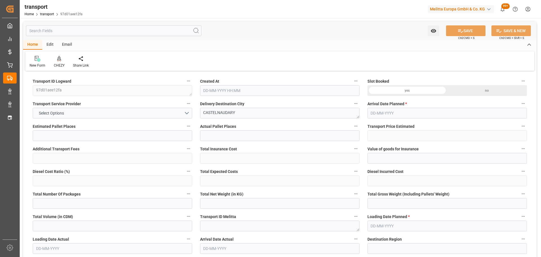
type input "101"
type input "511.072"
type input "0"
type input "4710.8598"
type input "0"
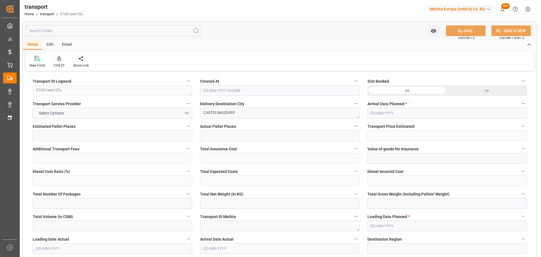
type input "0"
type input "21"
type input "35"
type input "28-08-2025 11:24"
type input "04-09-2025"
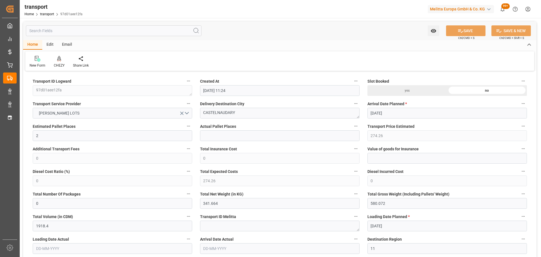
type input "02-09-2025"
click at [58, 61] on icon at bounding box center [59, 61] width 3 height 1
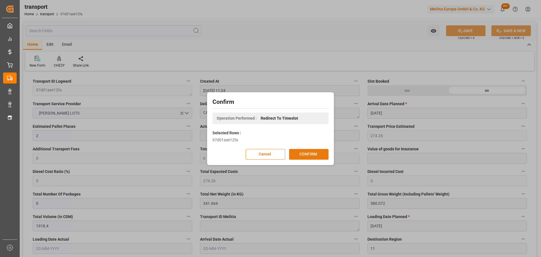
click at [299, 152] on button "CONFIRM" at bounding box center [308, 154] width 39 height 11
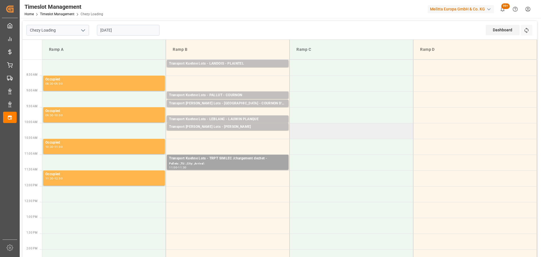
click at [383, 134] on td at bounding box center [351, 131] width 124 height 16
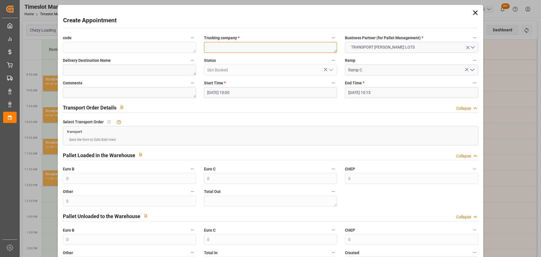
click at [234, 51] on textarea at bounding box center [270, 47] width 133 height 11
type textarea "FOURNIE"
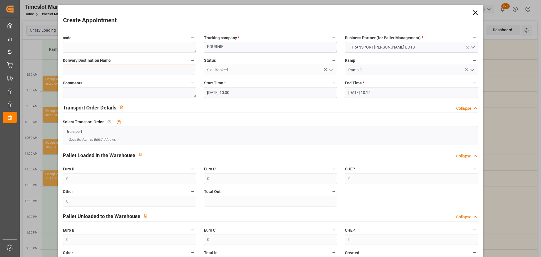
click at [121, 67] on textarea at bounding box center [129, 69] width 133 height 11
click at [98, 67] on textarea at bounding box center [129, 69] width 133 height 11
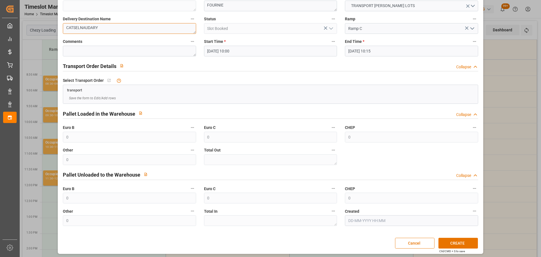
scroll to position [43, 0]
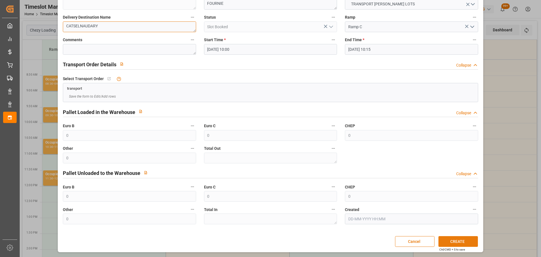
type textarea "CATSELNAUDARY"
click at [451, 240] on button "CREATE" at bounding box center [457, 241] width 39 height 11
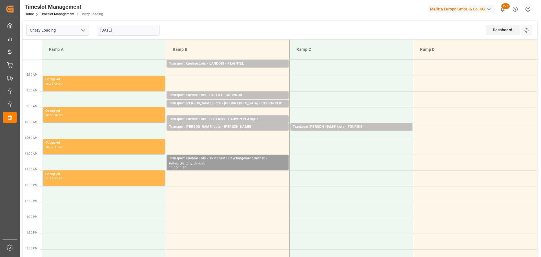
click at [219, 158] on div "Transport Kuehne Lots - TRPT SIMLEC /chargement dechet -" at bounding box center [227, 158] width 117 height 6
click at [324, 126] on div "Transport Kuehne Lots - FOURNIE -" at bounding box center [351, 127] width 117 height 6
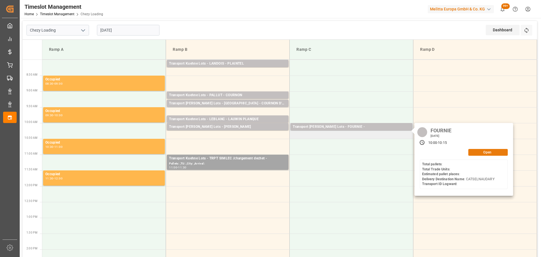
click at [489, 152] on button "Open" at bounding box center [487, 152] width 39 height 7
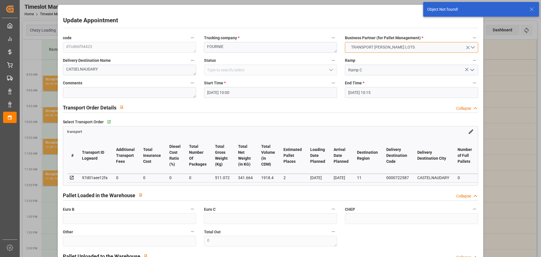
click at [471, 47] on button "TRANSPORT [PERSON_NAME] LOTS" at bounding box center [411, 47] width 133 height 11
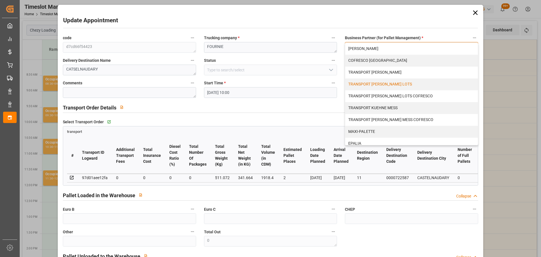
click at [395, 82] on div "TRANSPORT [PERSON_NAME] LOTS" at bounding box center [411, 84] width 132 height 12
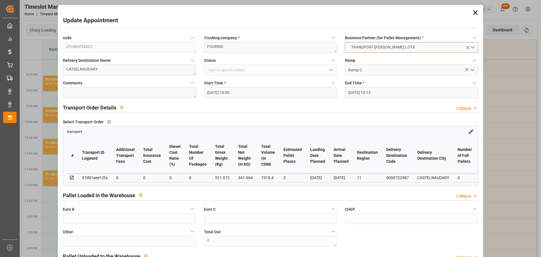
scroll to position [85, 0]
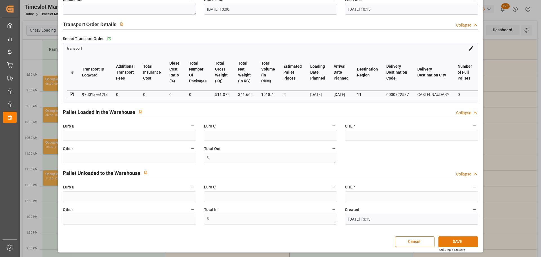
click at [454, 240] on button "SAVE" at bounding box center [457, 241] width 39 height 11
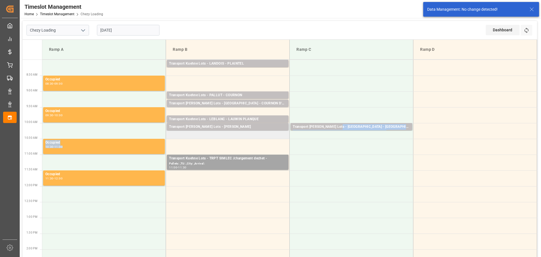
drag, startPoint x: 336, startPoint y: 127, endPoint x: 248, endPoint y: 134, distance: 87.6
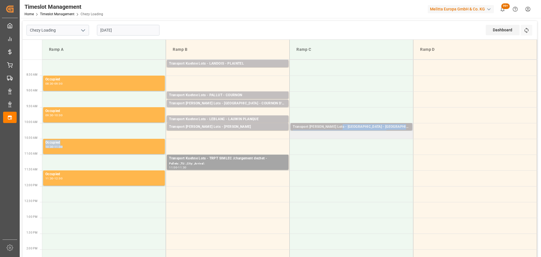
click at [346, 125] on div "Transport [PERSON_NAME] Lots - [GEOGRAPHIC_DATA] - [GEOGRAPHIC_DATA]" at bounding box center [351, 127] width 117 height 6
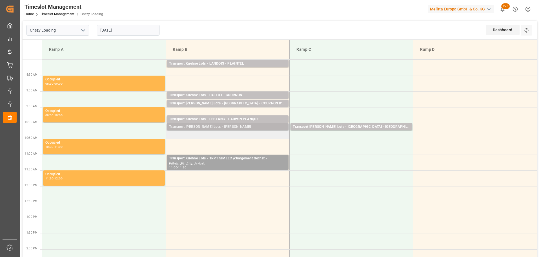
click at [230, 125] on div "Transport Kuehne Lots - LEBLANC - HENIN BEAUMONT" at bounding box center [227, 127] width 117 height 6
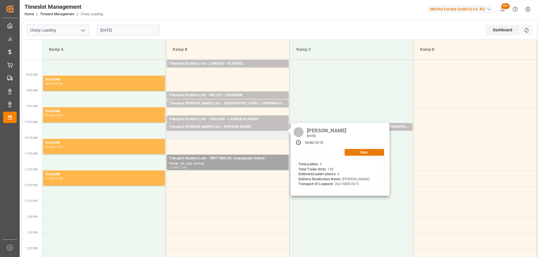
click at [373, 152] on button "Open" at bounding box center [363, 152] width 39 height 7
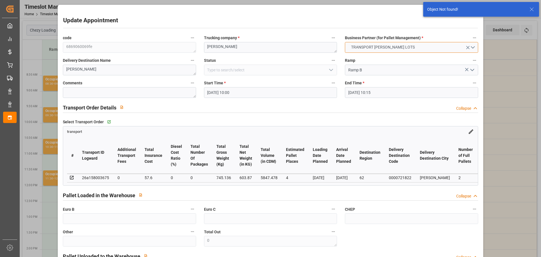
click at [469, 45] on button "TRANSPORT KUEHNE LOTS" at bounding box center [411, 47] width 133 height 11
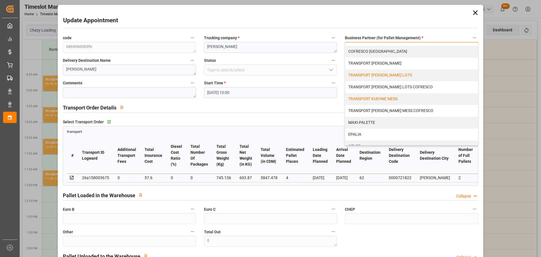
scroll to position [0, 0]
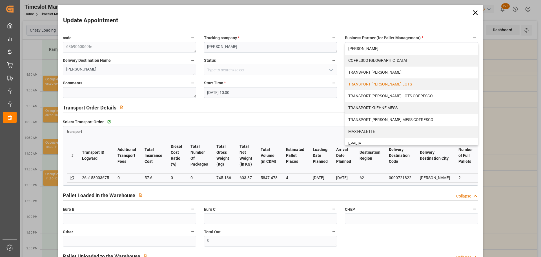
click at [473, 13] on icon at bounding box center [475, 12] width 5 height 5
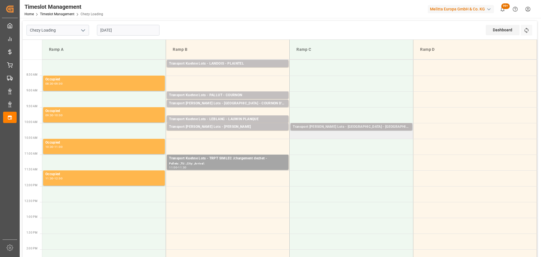
click at [365, 124] on div "Transport [PERSON_NAME] Lots - [GEOGRAPHIC_DATA] - [GEOGRAPHIC_DATA]" at bounding box center [351, 127] width 117 height 6
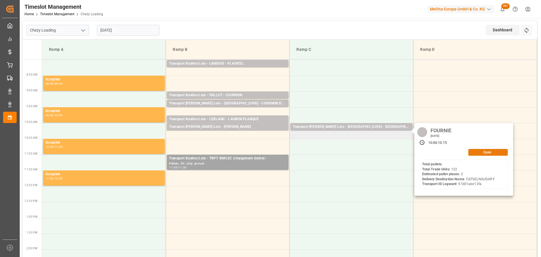
click at [478, 152] on button "Open" at bounding box center [487, 152] width 39 height 7
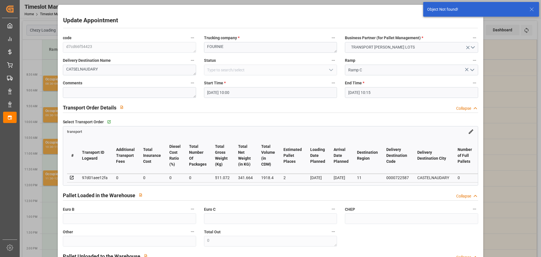
click at [470, 69] on icon "open menu" at bounding box center [472, 69] width 7 height 7
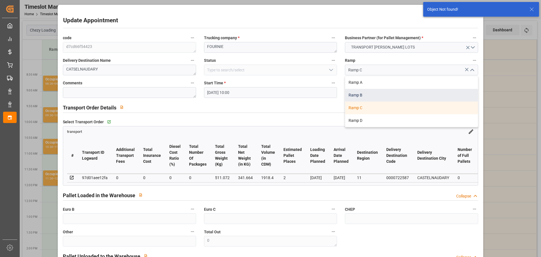
click at [378, 92] on div "Ramp B" at bounding box center [411, 95] width 132 height 13
type input "Ramp B"
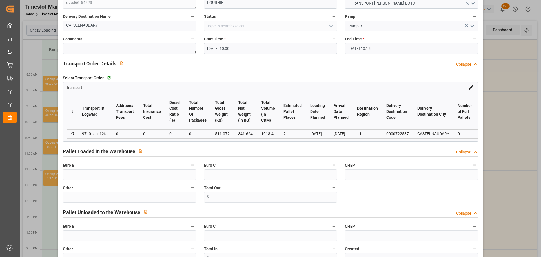
scroll to position [85, 0]
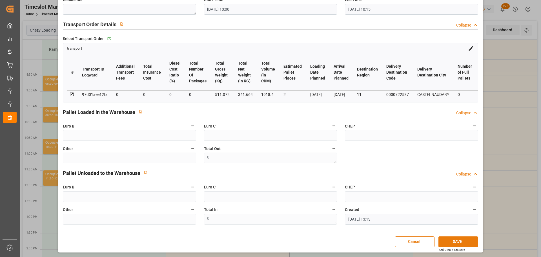
click at [460, 241] on button "SAVE" at bounding box center [457, 241] width 39 height 11
click at [457, 241] on button "SAVE" at bounding box center [457, 241] width 39 height 11
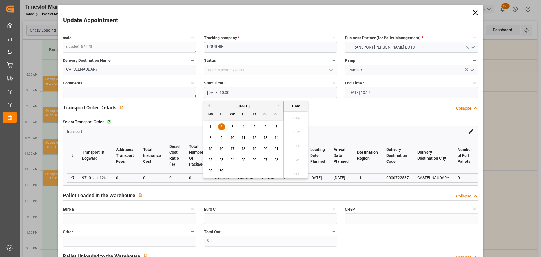
scroll to position [537, 0]
click at [223, 91] on input "02-09-2025 10:00" at bounding box center [270, 92] width 133 height 11
click at [225, 124] on div "2" at bounding box center [221, 126] width 7 height 7
click at [295, 158] on li "11:15" at bounding box center [296, 158] width 24 height 14
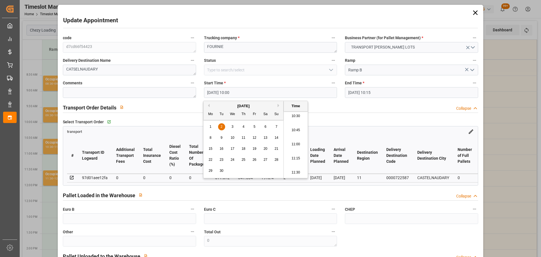
type input "02-09-2025 11:15"
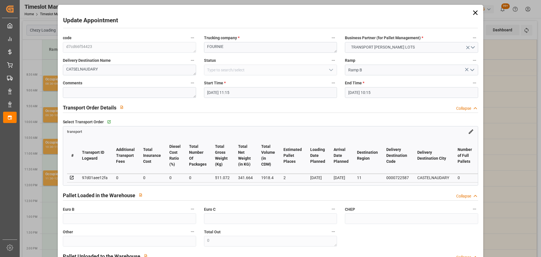
click at [360, 94] on input "02-09-2025 10:15" at bounding box center [411, 92] width 133 height 11
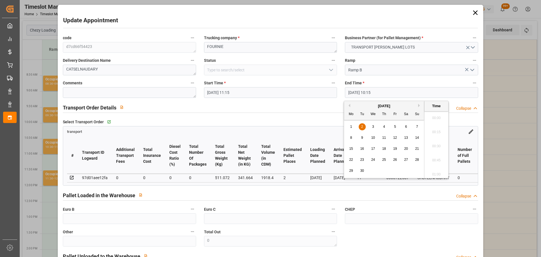
scroll to position [551, 0]
drag, startPoint x: 363, startPoint y: 124, endPoint x: 456, endPoint y: 152, distance: 98.0
click at [369, 131] on div "1 2 3 4 5 6 7" at bounding box center [384, 126] width 77 height 11
click at [362, 125] on span "2" at bounding box center [362, 126] width 2 height 4
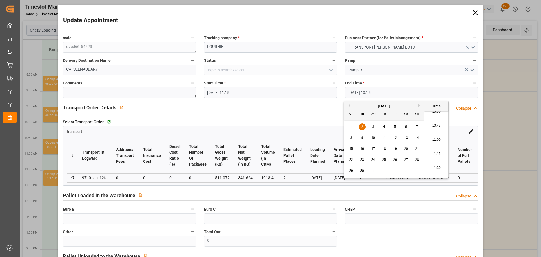
scroll to position [607, 0]
click at [432, 155] on li "11:30" at bounding box center [436, 158] width 24 height 14
type input "02-09-2025 11:30"
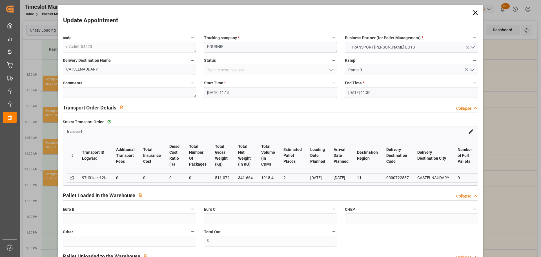
click at [476, 11] on icon at bounding box center [475, 13] width 8 height 8
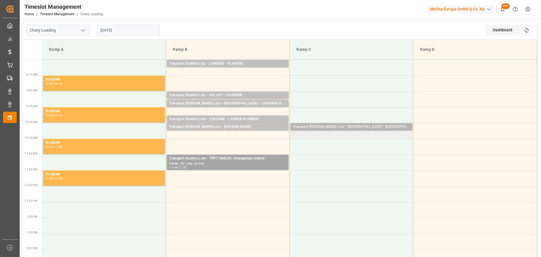
click at [349, 127] on div "Transport Kuehne Lots - FOURNIE - CASTELNAUDARY" at bounding box center [351, 127] width 117 height 6
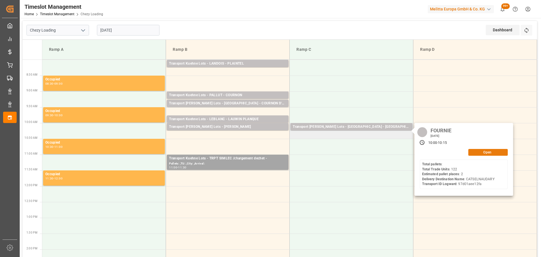
click at [481, 152] on button "Open" at bounding box center [487, 152] width 39 height 7
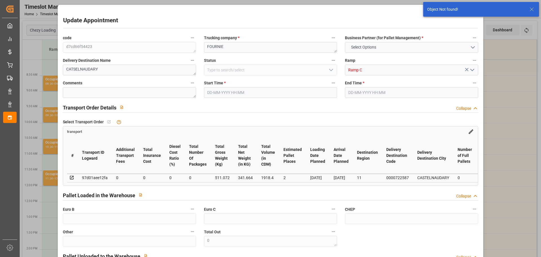
type input "02-09-2025 10:00"
type input "02-09-2025 10:15"
type input "28-08-2025 13:13"
click at [469, 69] on icon "open menu" at bounding box center [472, 69] width 7 height 7
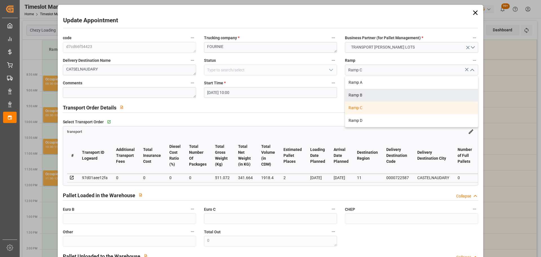
click at [356, 93] on div "Ramp B" at bounding box center [411, 95] width 132 height 13
type input "Ramp B"
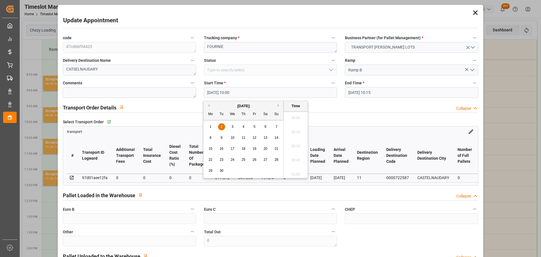
click at [239, 95] on input "02-09-2025 10:00" at bounding box center [270, 92] width 133 height 11
click at [220, 122] on div "1 2 3 4 5 6 7" at bounding box center [243, 126] width 77 height 11
click at [222, 126] on span "2" at bounding box center [221, 126] width 2 height 4
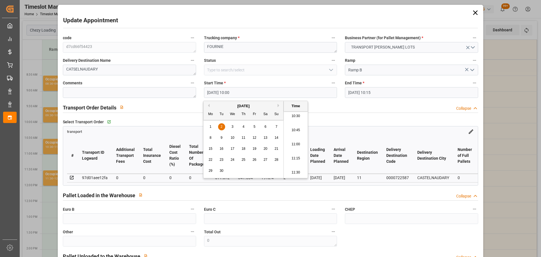
drag, startPoint x: 294, startPoint y: 159, endPoint x: 296, endPoint y: 152, distance: 7.0
click at [294, 157] on li "11:15" at bounding box center [296, 158] width 24 height 14
type input "02-09-2025 11:15"
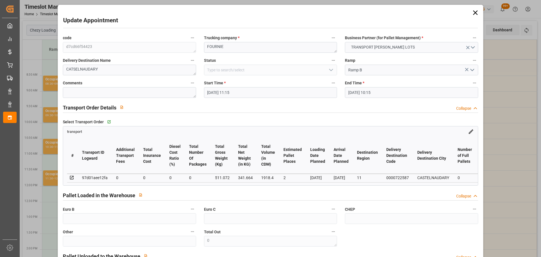
click at [355, 91] on input "02-09-2025 10:15" at bounding box center [411, 92] width 133 height 11
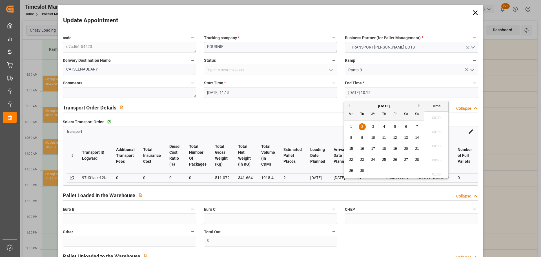
scroll to position [551, 0]
click at [360, 126] on div "2" at bounding box center [361, 126] width 7 height 7
click at [433, 128] on li "11:30" at bounding box center [436, 130] width 24 height 14
type input "02-09-2025 11:30"
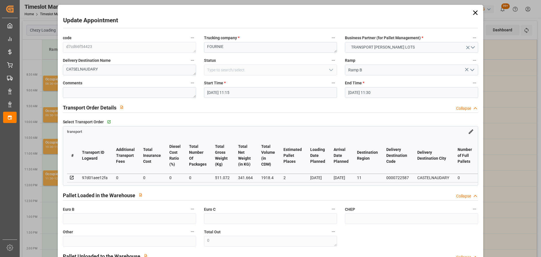
scroll to position [85, 0]
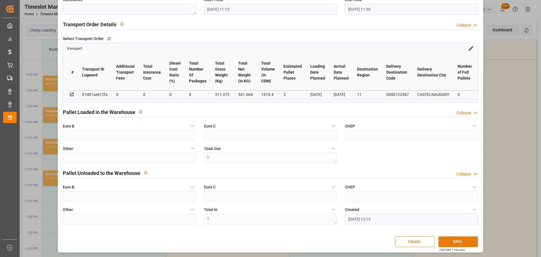
click at [451, 240] on button "SAVE" at bounding box center [457, 241] width 39 height 11
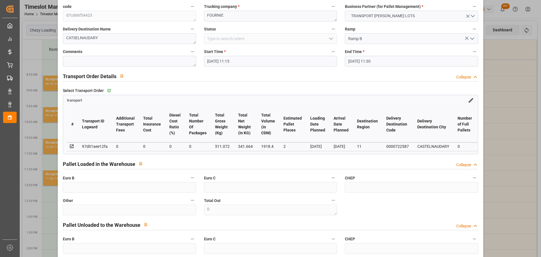
scroll to position [0, 0]
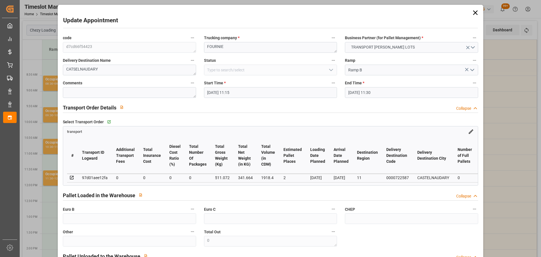
click at [472, 12] on icon at bounding box center [475, 13] width 8 height 8
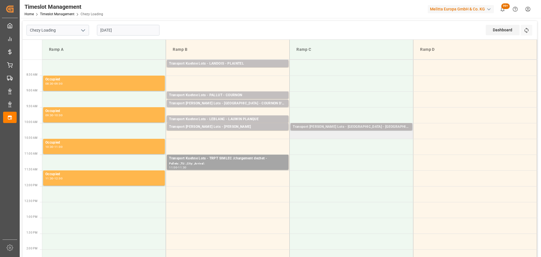
click at [308, 125] on div "Transport Kuehne Lots - FOURNIE - CASTELNAUDARY" at bounding box center [351, 127] width 117 height 6
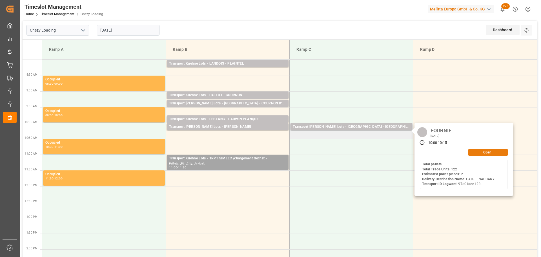
click at [482, 151] on button "Open" at bounding box center [487, 152] width 39 height 7
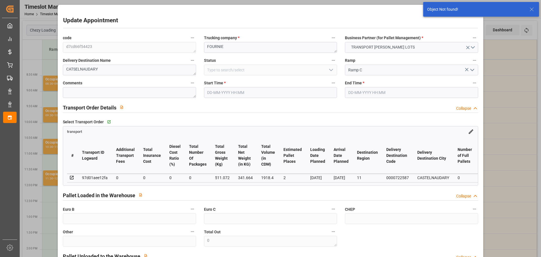
type input "02-09-2025 10:00"
type input "02-09-2025 10:15"
type input "28-08-2025 13:13"
click at [471, 69] on icon "open menu" at bounding box center [472, 69] width 7 height 7
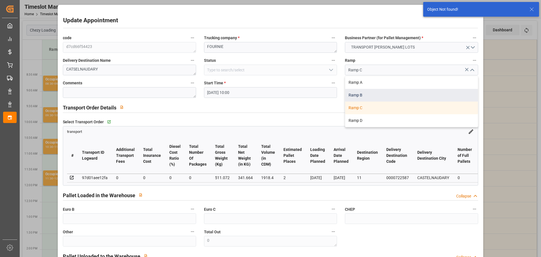
click at [360, 94] on div "Ramp B" at bounding box center [411, 95] width 132 height 13
type input "Ramp B"
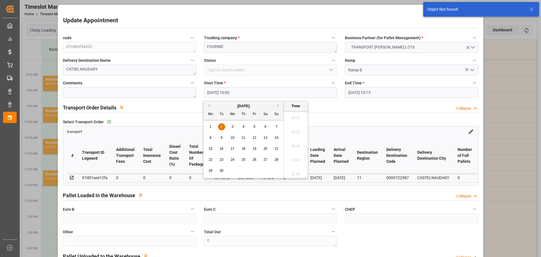
click at [207, 92] on input "02-09-2025 10:00" at bounding box center [270, 92] width 133 height 11
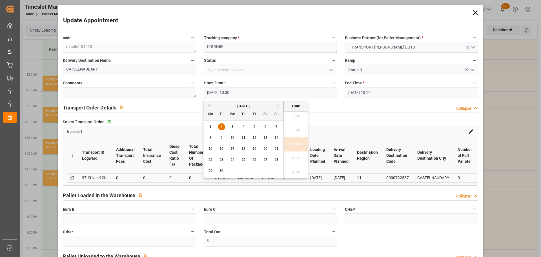
click at [222, 127] on span "2" at bounding box center [221, 126] width 2 height 4
click at [212, 125] on div "1" at bounding box center [210, 126] width 7 height 7
click at [298, 155] on li "12:15" at bounding box center [296, 158] width 24 height 14
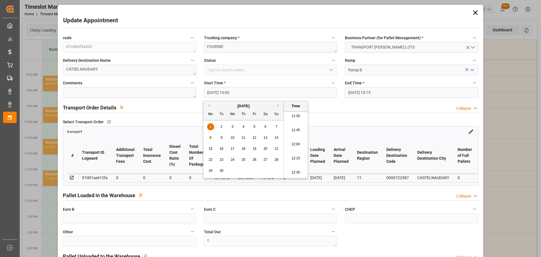
type input "01-09-2025 12:15"
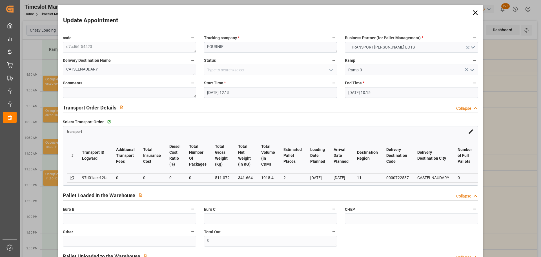
click at [350, 91] on input "02-09-2025 10:15" at bounding box center [411, 92] width 133 height 11
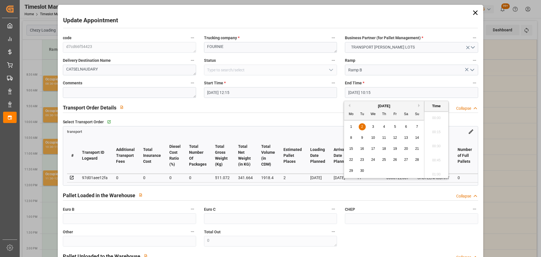
scroll to position [551, 0]
click at [350, 124] on span "1" at bounding box center [351, 126] width 2 height 4
click at [436, 156] on li "12:30" at bounding box center [436, 158] width 24 height 14
type input "01-09-2025 12:30"
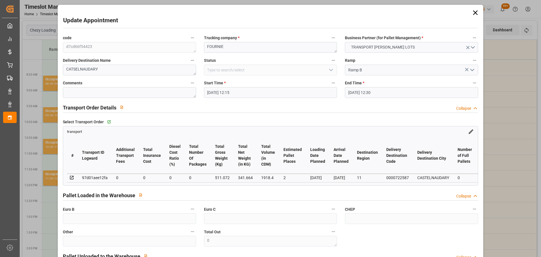
scroll to position [85, 0]
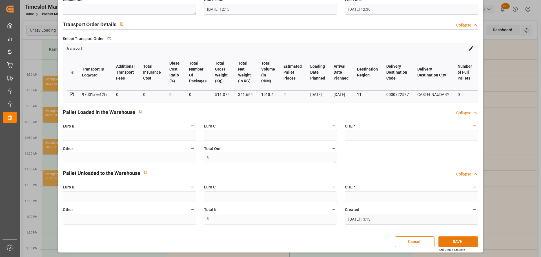
click at [461, 239] on button "SAVE" at bounding box center [457, 241] width 39 height 11
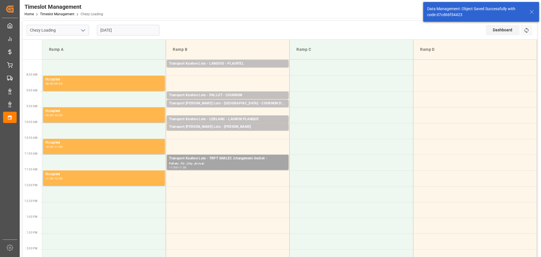
click at [108, 30] on input "02-09-2025" at bounding box center [128, 30] width 63 height 11
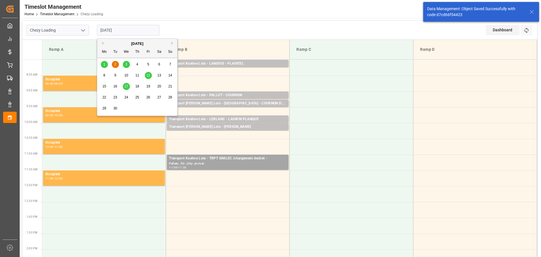
click at [104, 64] on span "1" at bounding box center [104, 64] width 2 height 4
type input "01-09-2025"
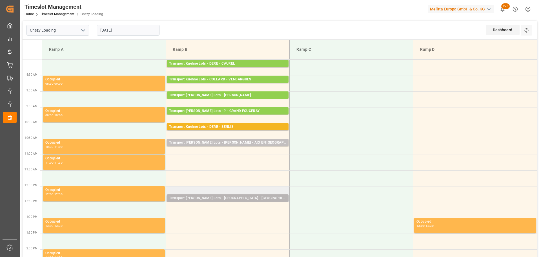
click at [202, 197] on div "Transport Kuehne Lots - FOURNIE - CASTELNAUDARY" at bounding box center [227, 198] width 117 height 6
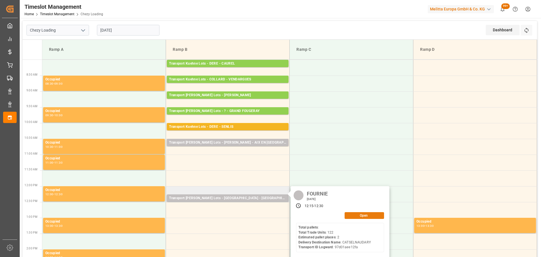
click at [364, 213] on button "Open" at bounding box center [363, 215] width 39 height 7
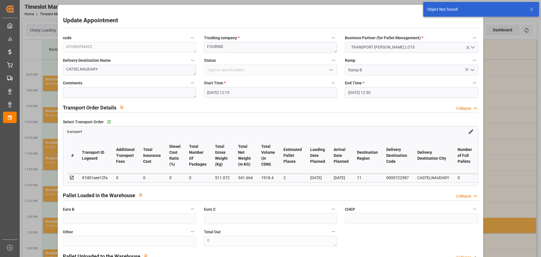
click at [215, 94] on input "01-09-2025 12:15" at bounding box center [270, 92] width 133 height 11
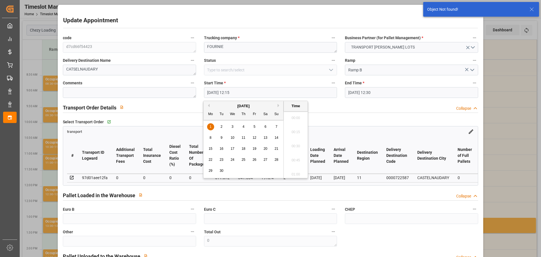
scroll to position [664, 0]
click at [210, 127] on span "1" at bounding box center [211, 126] width 2 height 4
click at [293, 156] on li "11:00" at bounding box center [296, 158] width 24 height 14
type input "01-09-2025 11:00"
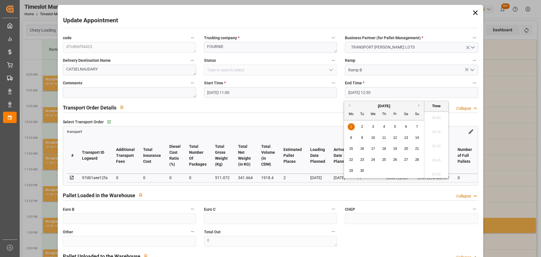
click at [365, 92] on input "01-09-2025 12:30" at bounding box center [411, 92] width 133 height 11
click at [349, 123] on div "1" at bounding box center [350, 126] width 7 height 7
click at [435, 129] on li "11:15" at bounding box center [436, 130] width 24 height 14
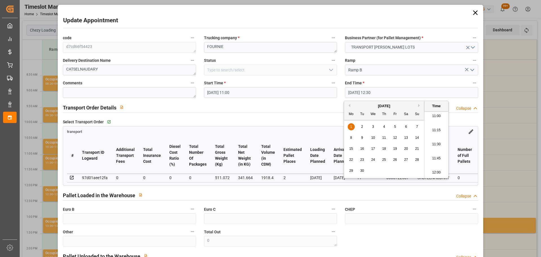
type input "01-09-2025 11:15"
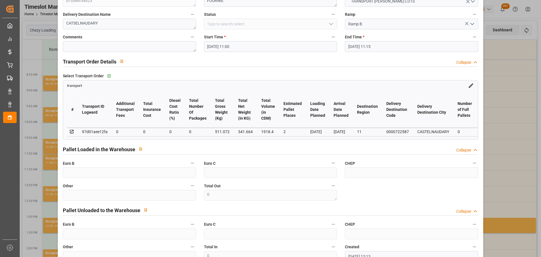
scroll to position [85, 0]
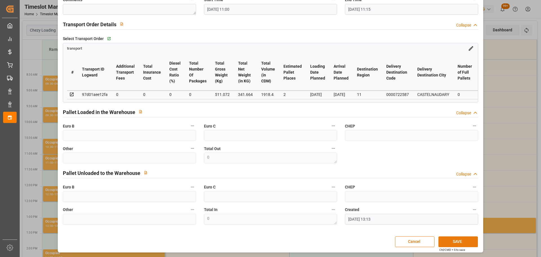
click at [461, 241] on button "SAVE" at bounding box center [457, 241] width 39 height 11
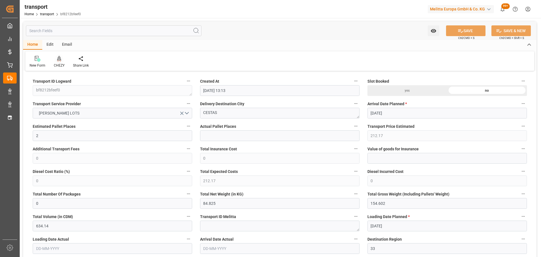
click at [59, 59] on icon at bounding box center [59, 59] width 4 height 6
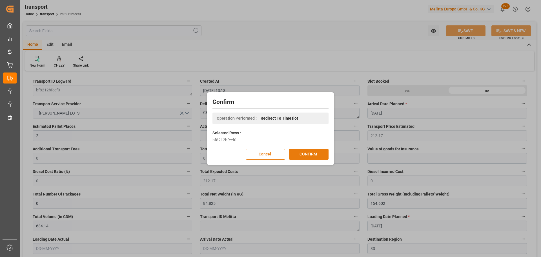
click at [316, 152] on button "CONFIRM" at bounding box center [308, 154] width 39 height 11
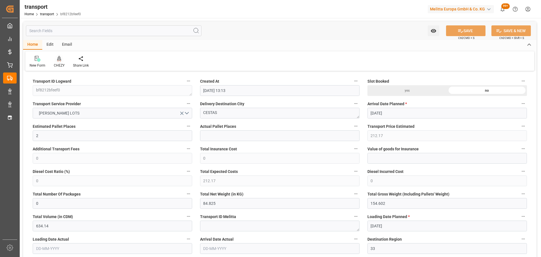
click at [61, 58] on div at bounding box center [59, 58] width 11 height 6
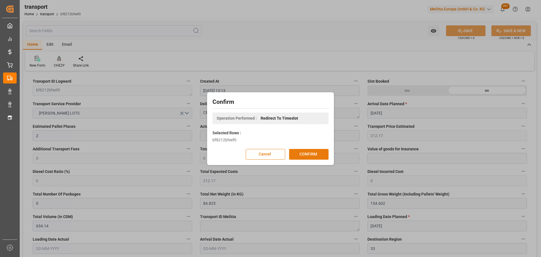
click at [310, 151] on button "CONFIRM" at bounding box center [308, 154] width 39 height 11
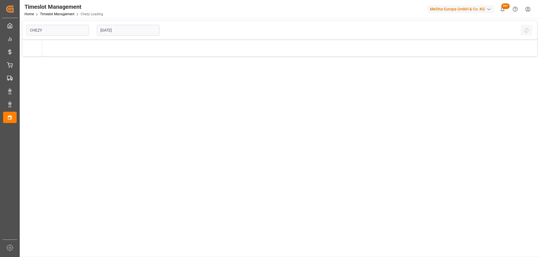
type input "Chezy Loading"
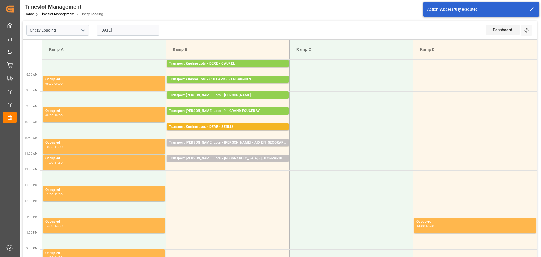
click at [129, 30] on input "[DATE]" at bounding box center [128, 30] width 63 height 11
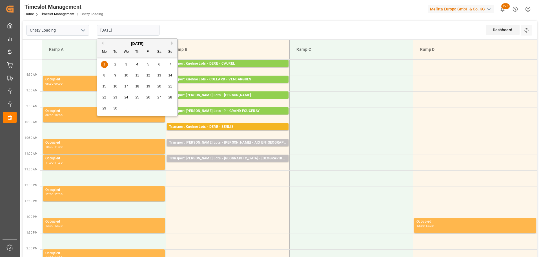
click at [103, 42] on button "Previous Month" at bounding box center [101, 42] width 3 height 3
click at [147, 107] on span "29" at bounding box center [148, 108] width 4 height 4
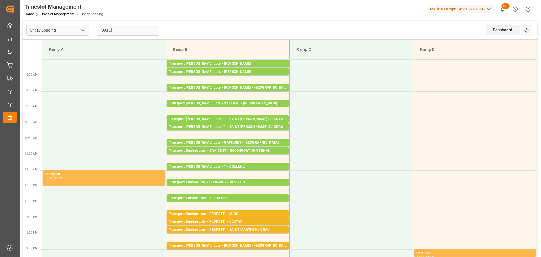
click at [107, 31] on input "[DATE]" at bounding box center [128, 30] width 63 height 11
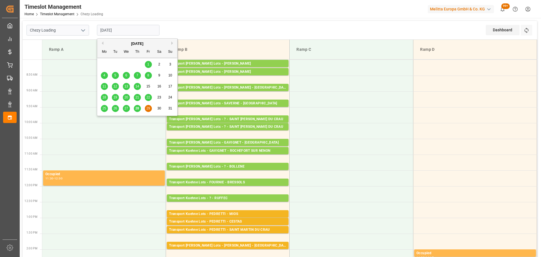
click at [172, 42] on button "Next Month" at bounding box center [172, 42] width 3 height 3
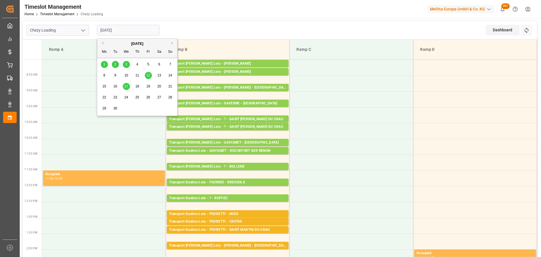
click at [103, 64] on div "1" at bounding box center [104, 64] width 7 height 7
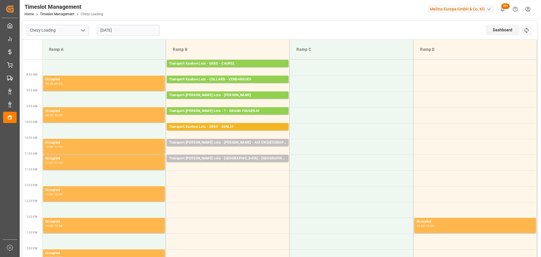
click at [124, 28] on input "01-09-2025" at bounding box center [128, 30] width 63 height 11
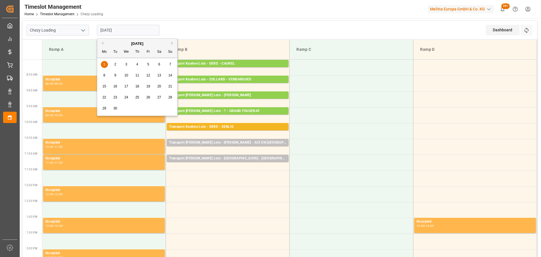
click at [102, 42] on button "Previous Month" at bounding box center [101, 42] width 3 height 3
click at [148, 107] on span "29" at bounding box center [148, 108] width 4 height 4
type input "[DATE]"
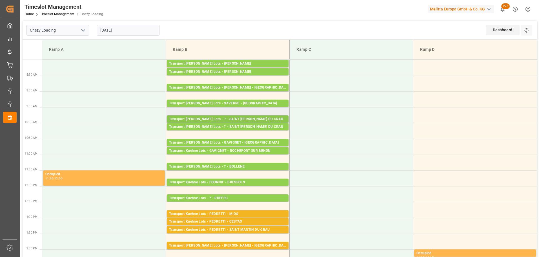
click at [213, 116] on div "Transport Kuehne Lots - ? - SAINT MARTIN DU CRAU" at bounding box center [227, 119] width 117 height 6
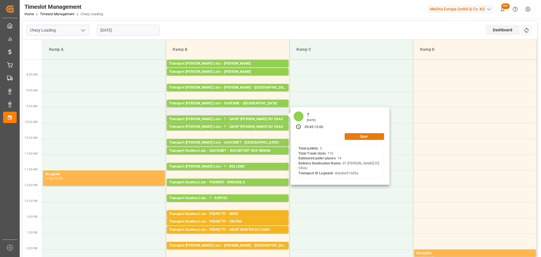
click at [366, 133] on button "Open" at bounding box center [363, 136] width 39 height 7
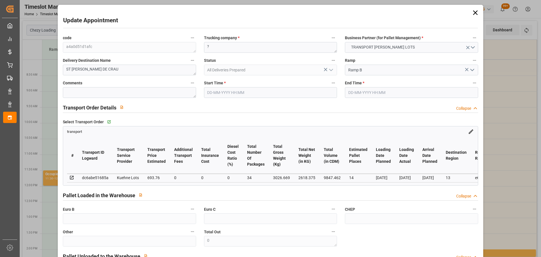
type input "29-08-2025 09:45"
type input "[DATE] 10:00"
type input "19-08-2025 15:07"
type input "19-08-2025 11:26"
type input "25-08-2025"
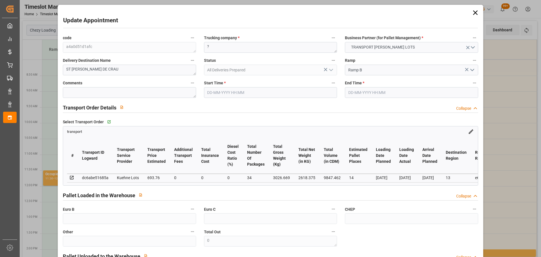
type input "21-08-2025"
click at [221, 89] on input "29-08-2025 09:45" at bounding box center [270, 92] width 133 height 11
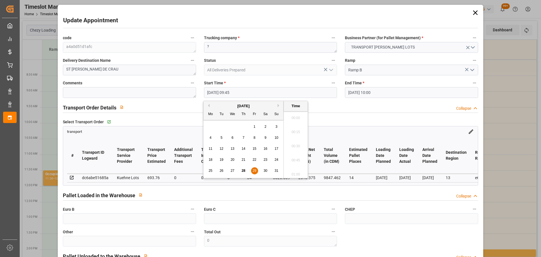
scroll to position [523, 0]
click at [278, 104] on button "Next Month" at bounding box center [278, 105] width 3 height 3
click at [210, 124] on span "1" at bounding box center [211, 126] width 2 height 4
click at [300, 157] on li "13:30" at bounding box center [296, 158] width 24 height 14
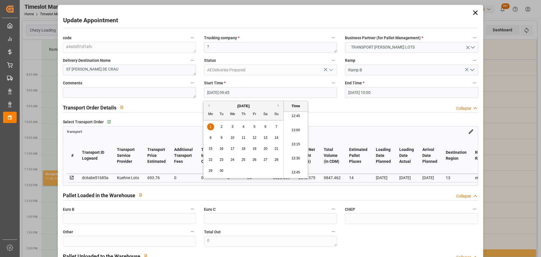
type input "01-09-2025 13:30"
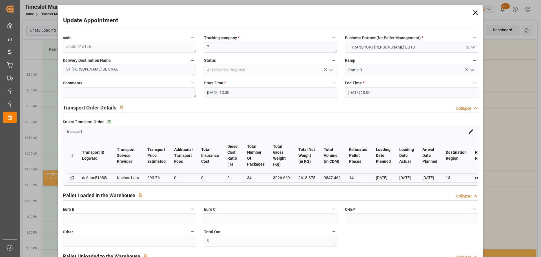
click at [353, 93] on input "[DATE] 10:00" at bounding box center [411, 92] width 133 height 11
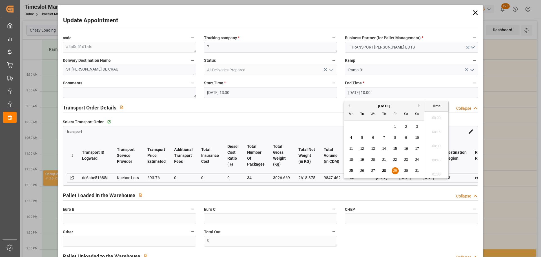
scroll to position [537, 0]
click at [393, 124] on div "1" at bounding box center [394, 126] width 7 height 7
click at [433, 157] on li "13:45" at bounding box center [436, 158] width 24 height 14
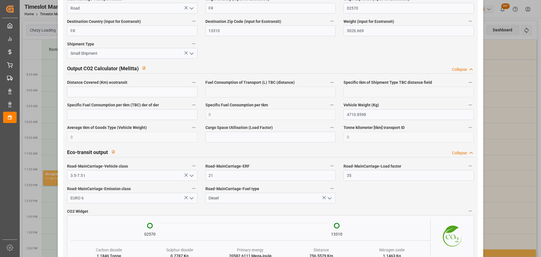
scroll to position [939, 0]
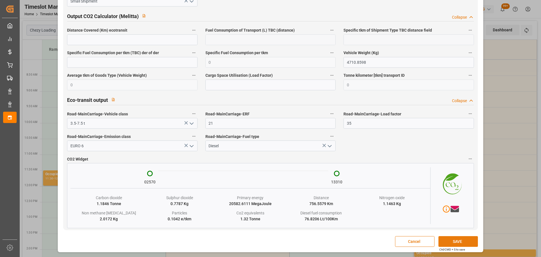
click at [458, 239] on button "SAVE" at bounding box center [457, 241] width 39 height 11
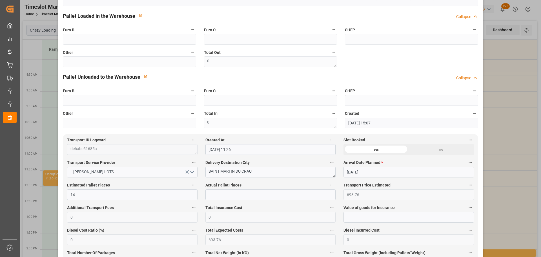
scroll to position [38, 0]
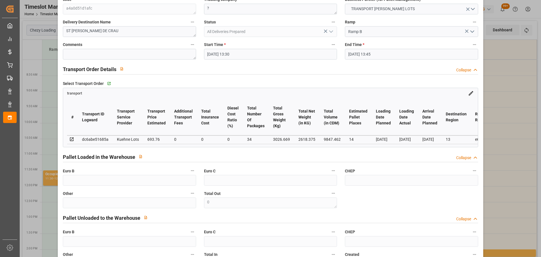
click at [365, 58] on input "01-08-2025 13:45" at bounding box center [411, 54] width 133 height 11
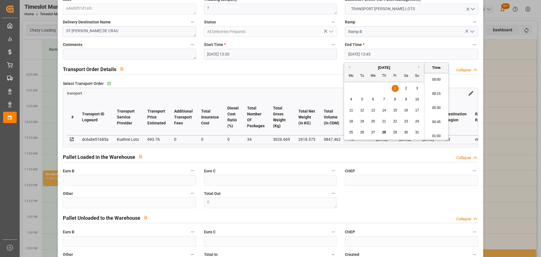
scroll to position [748, 0]
click at [419, 66] on button "Next Month" at bounding box center [419, 66] width 3 height 3
click at [350, 88] on span "1" at bounding box center [351, 88] width 2 height 4
type input "01-09-2025 13:45"
click at [439, 104] on li "13:45" at bounding box center [436, 106] width 24 height 14
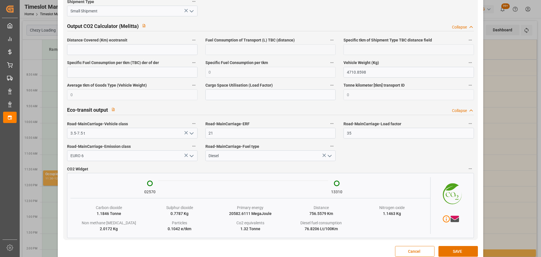
scroll to position [939, 0]
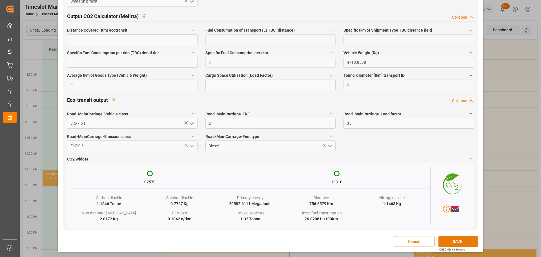
click at [458, 240] on button "SAVE" at bounding box center [457, 241] width 39 height 11
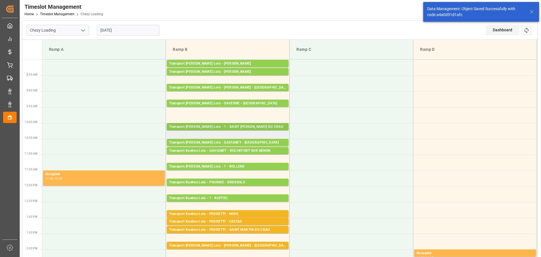
click at [230, 126] on div "Transport Kuehne Lots - ? - SAINT MARTIN DU CRAU" at bounding box center [227, 127] width 117 height 6
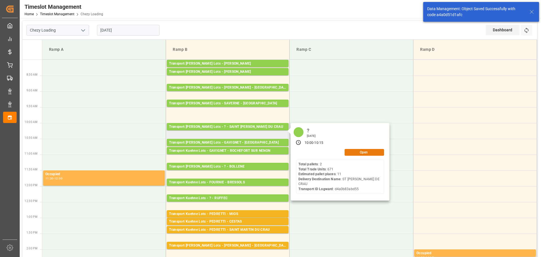
click at [351, 150] on button "Open" at bounding box center [363, 152] width 39 height 7
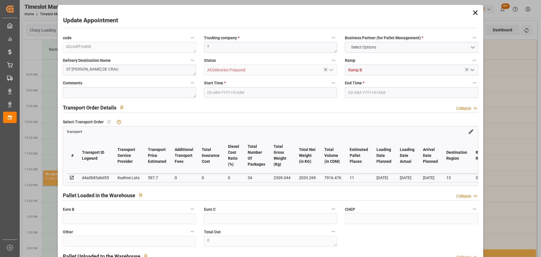
type input "11"
type input "597.7"
type input "0"
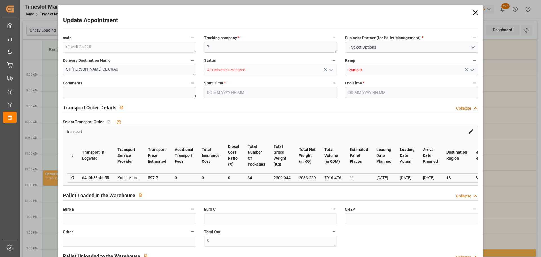
type input "597.7"
type input "0"
type input "34"
type input "2033.269"
type input "3403.876"
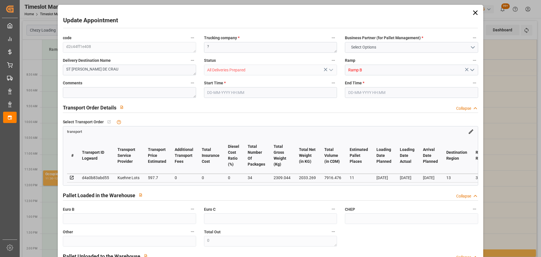
type input "7916.476"
type input "13"
type input "2"
type input "671"
type input "47"
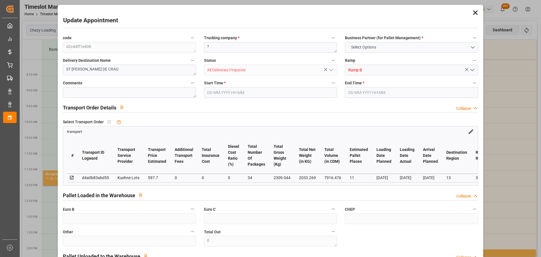
type input "101"
type input "2309.044"
type input "0"
type input "4710.8598"
type input "0"
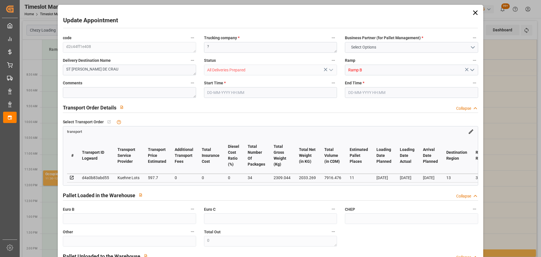
type input "0"
type input "21"
type input "35"
type input "29-08-2025 10:00"
type input "29-08-2025 10:15"
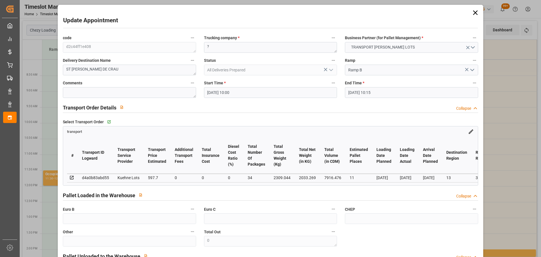
type input "12-08-2025 15:06"
type input "12-08-2025 12:19"
type input "20-08-2025"
type input "18-08-2025"
type input "21-08-2025"
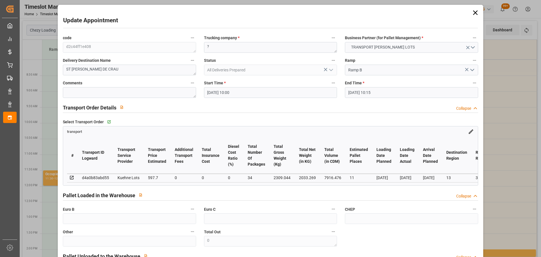
click at [232, 91] on input "29-08-2025 10:00" at bounding box center [270, 92] width 133 height 11
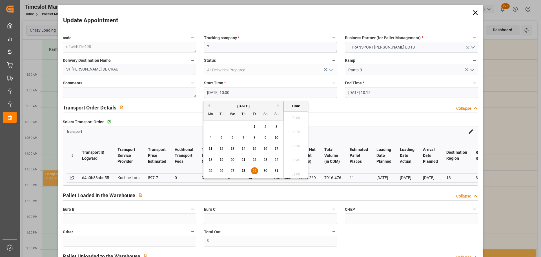
scroll to position [537, 0]
click at [278, 103] on div "August 2025 Mo Tu We Th Fr Sa Su" at bounding box center [243, 110] width 80 height 19
click at [277, 104] on div "[DATE]" at bounding box center [243, 106] width 80 height 6
click at [279, 104] on button "Next Month" at bounding box center [278, 105] width 3 height 3
click at [212, 126] on div "1" at bounding box center [210, 126] width 7 height 7
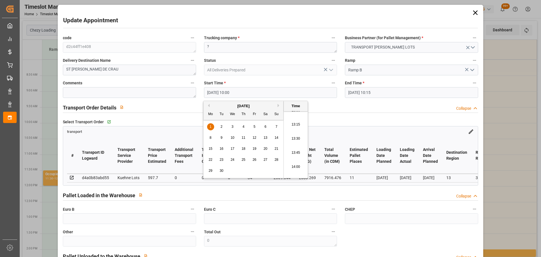
scroll to position [762, 0]
click at [295, 128] on li "13:45" at bounding box center [296, 130] width 24 height 14
type input "01-09-2025 13:45"
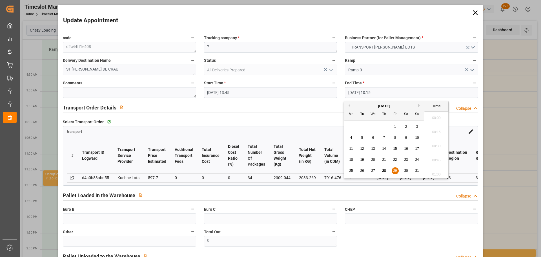
click at [349, 94] on input "29-08-2025 10:15" at bounding box center [411, 92] width 133 height 11
click at [419, 104] on button "Next Month" at bounding box center [419, 105] width 3 height 3
click at [350, 123] on div "1" at bounding box center [350, 126] width 7 height 7
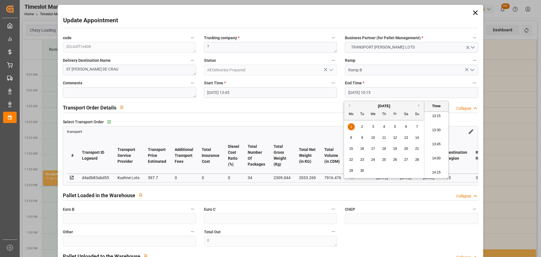
click at [433, 154] on li "14:00" at bounding box center [436, 158] width 24 height 14
type input "01-09-2025 14:00"
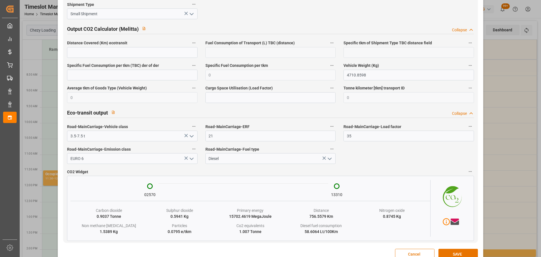
scroll to position [939, 0]
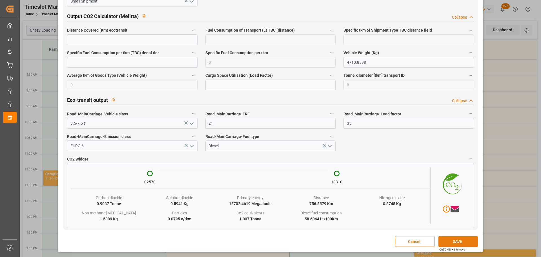
click at [458, 241] on button "SAVE" at bounding box center [457, 241] width 39 height 11
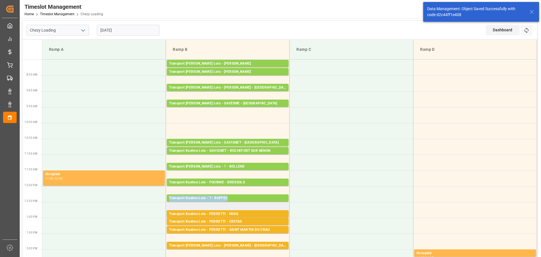
drag, startPoint x: 229, startPoint y: 195, endPoint x: 222, endPoint y: 206, distance: 13.3
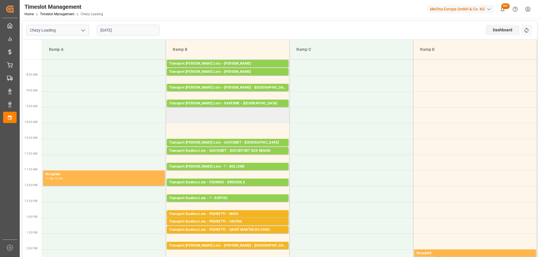
click at [279, 122] on td at bounding box center [228, 115] width 124 height 16
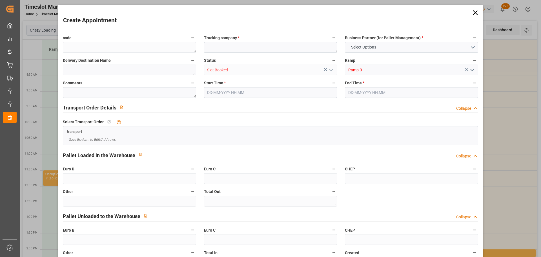
type input "0"
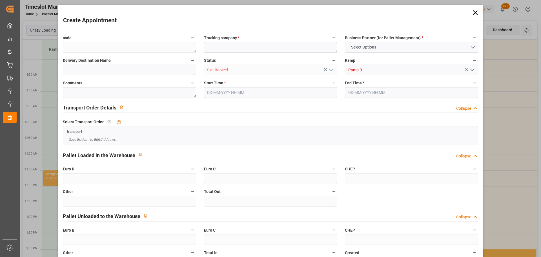
type input "0"
type input "[DATE] 09:30"
type input "29-08-2025 09:45"
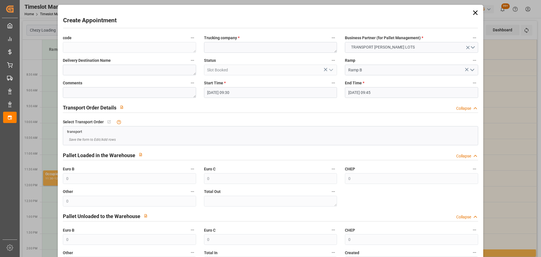
click at [471, 10] on icon at bounding box center [475, 13] width 8 height 8
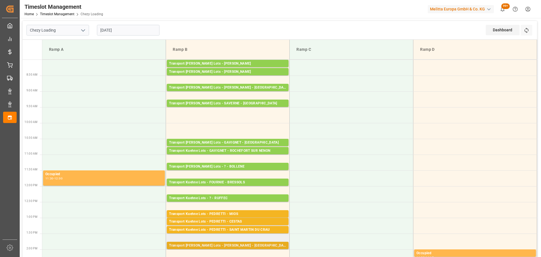
click at [207, 242] on div "Transport [PERSON_NAME] Lots - [PERSON_NAME] - [GEOGRAPHIC_DATA]" at bounding box center [227, 245] width 117 height 6
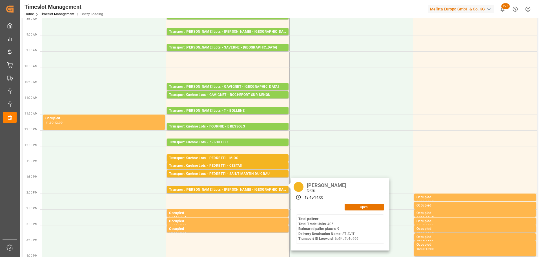
scroll to position [56, 0]
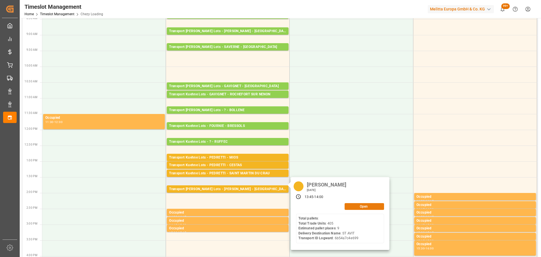
click at [360, 205] on button "Open" at bounding box center [363, 206] width 39 height 7
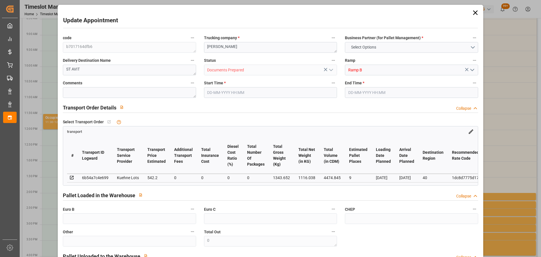
type input "9"
type input "542.2"
type input "0"
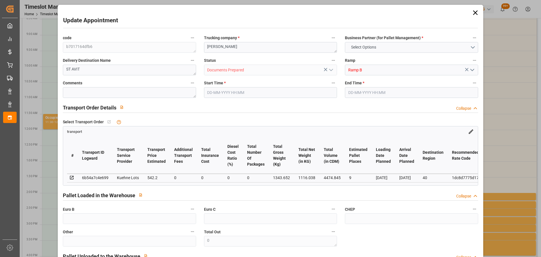
type input "542.2"
type input "0"
type input "1116.038"
type input "2355.652"
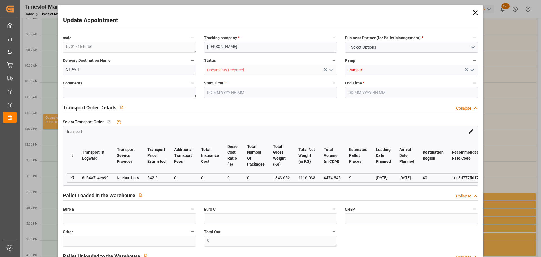
type input "4474.845"
type input "40"
type input "0"
type input "405"
type input "44"
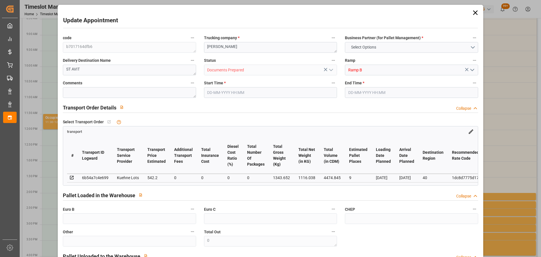
type input "101"
type input "1343.652"
type input "0"
type input "4710.8598"
type input "0"
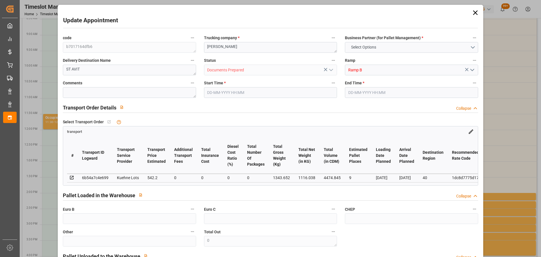
type input "0"
type input "21"
type input "35"
type input "[DATE] 13:45"
type input "[DATE] 14:00"
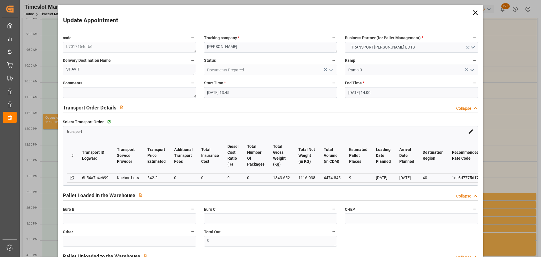
type input "28-08-2025 12:49"
type input "28-08-2025 11:23"
type input "[DATE]"
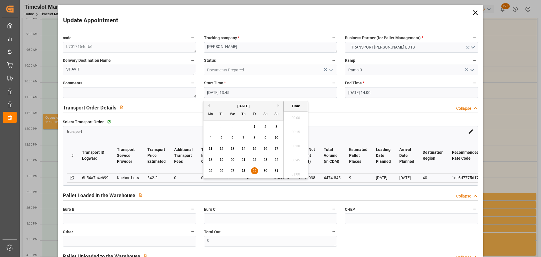
click at [217, 90] on input "[DATE] 13:45" at bounding box center [270, 92] width 133 height 11
click at [253, 170] on span "29" at bounding box center [254, 170] width 4 height 4
click at [293, 142] on li "09:45" at bounding box center [296, 144] width 24 height 14
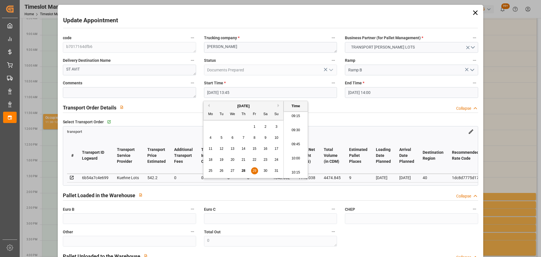
type input "29-08-2025 09:45"
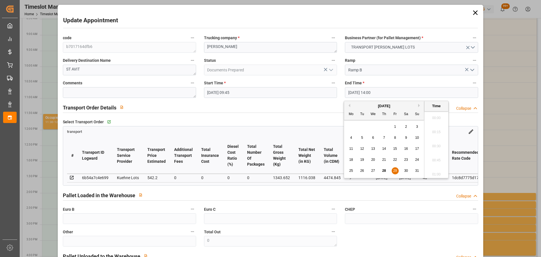
click at [350, 91] on input "[DATE] 14:00" at bounding box center [411, 92] width 133 height 11
click at [393, 168] on span "29" at bounding box center [395, 170] width 4 height 4
click at [435, 141] on li "10:00" at bounding box center [436, 144] width 24 height 14
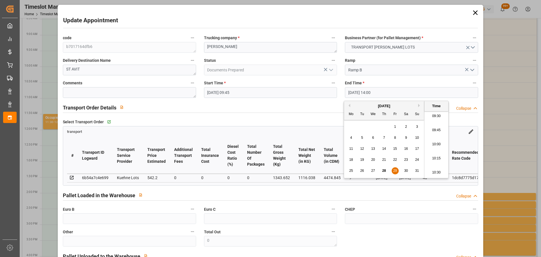
type input "[DATE] 10:00"
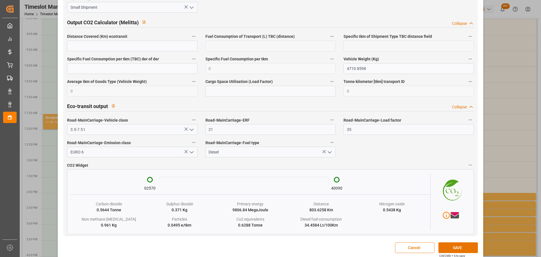
scroll to position [939, 0]
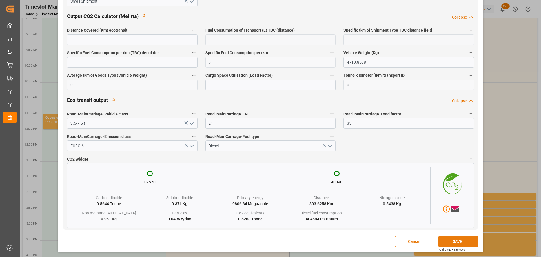
click at [458, 242] on button "SAVE" at bounding box center [457, 241] width 39 height 11
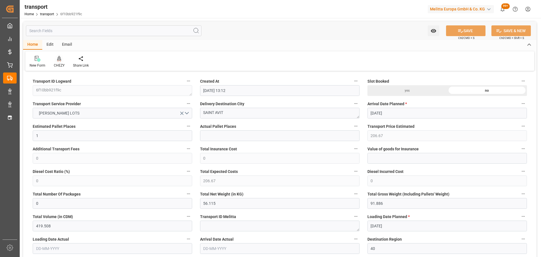
click at [61, 62] on div "CHEZY" at bounding box center [59, 61] width 19 height 12
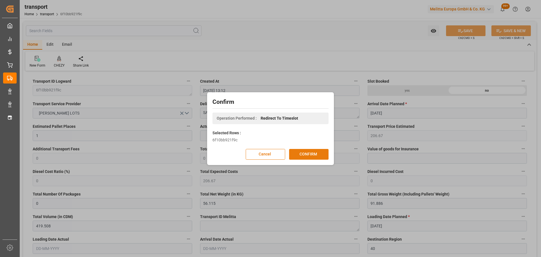
click at [311, 155] on button "CONFIRM" at bounding box center [308, 154] width 39 height 11
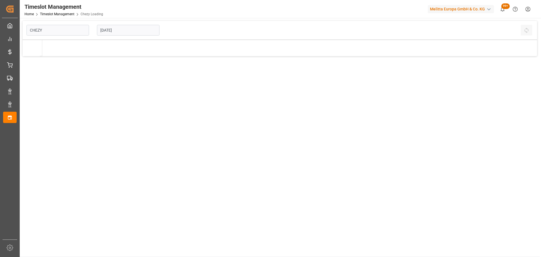
type input "Chezy Loading"
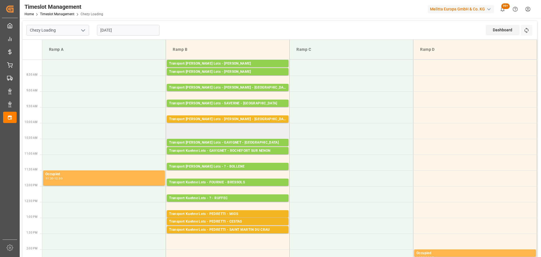
click at [168, 128] on td at bounding box center [228, 131] width 124 height 16
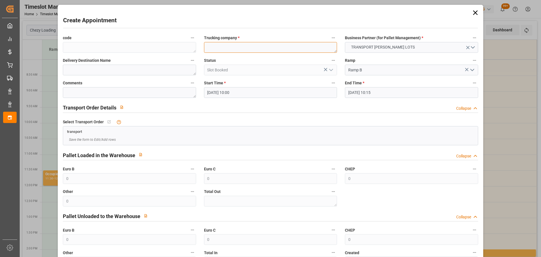
click at [241, 49] on textarea at bounding box center [270, 47] width 133 height 11
type textarea "[PERSON_NAME]"
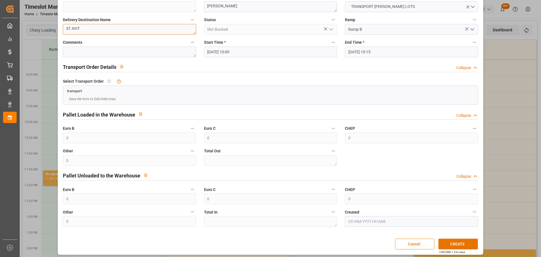
scroll to position [43, 0]
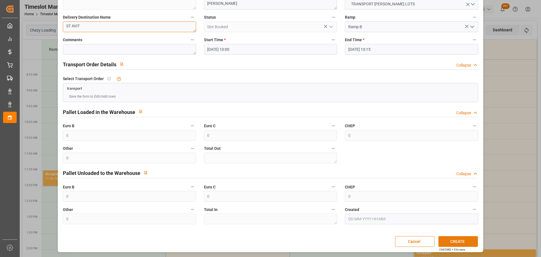
type textarea "ST AVIT"
click at [464, 237] on button "CREATE" at bounding box center [457, 241] width 39 height 11
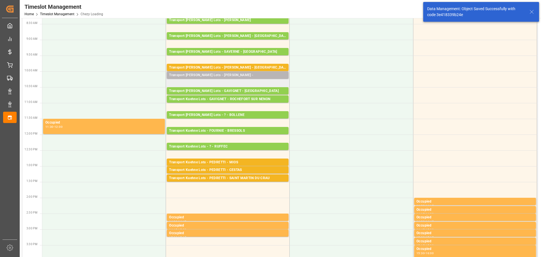
scroll to position [56, 0]
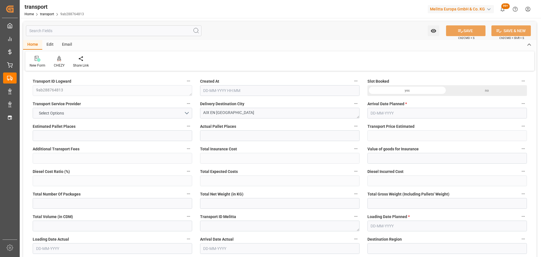
type input "1"
type input "266.83"
type input "0"
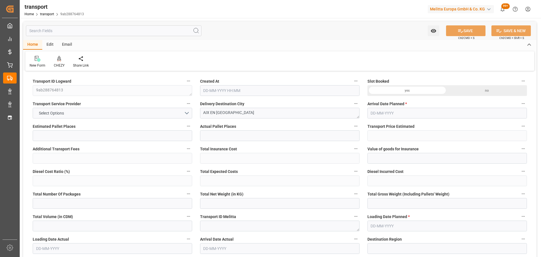
type input "266.83"
type input "0"
type input "27.405"
type input "56.642"
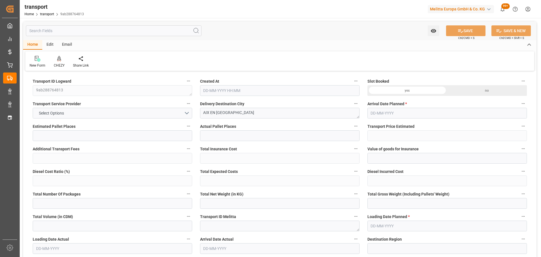
type input "204.876"
type input "13"
type input "0"
type input "21"
type input "1"
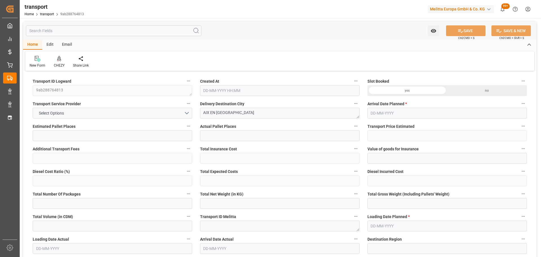
type input "101"
type input "33.642"
type input "0"
type input "4710.8598"
type input "0"
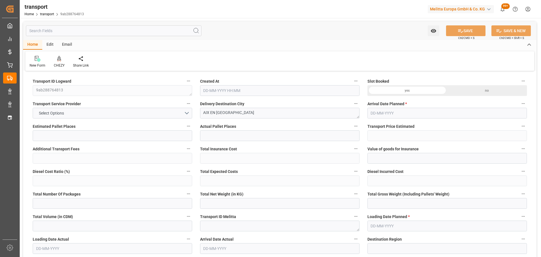
type input "0"
type input "21"
type input "35"
type input "28-08-2025 13:12"
type input "[DATE]"
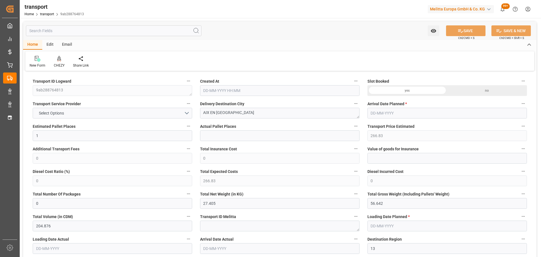
type input "[DATE]"
click at [57, 58] on icon at bounding box center [59, 59] width 4 height 6
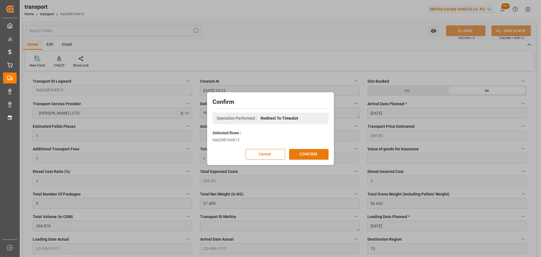
click at [303, 153] on button "CONFIRM" at bounding box center [308, 154] width 39 height 11
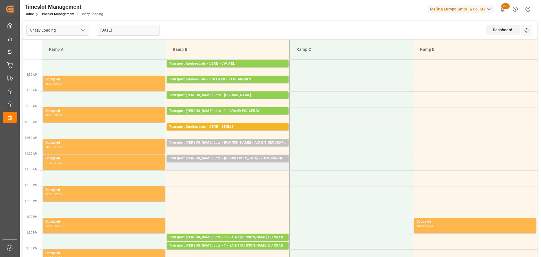
click at [170, 166] on td "Transport [PERSON_NAME] Lots - [GEOGRAPHIC_DATA] - CASTELNAUDARY Pallets: ,TU: …" at bounding box center [228, 162] width 124 height 16
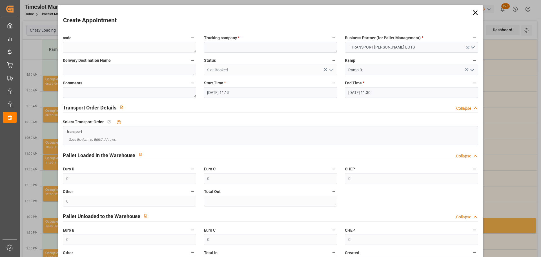
click at [474, 10] on icon at bounding box center [475, 13] width 8 height 8
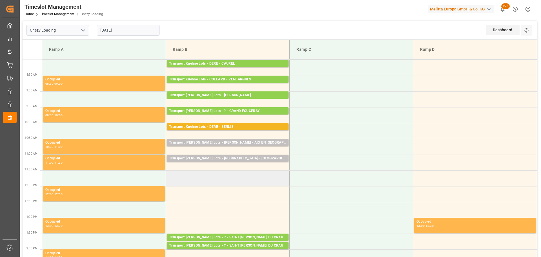
click at [170, 174] on td at bounding box center [228, 178] width 124 height 16
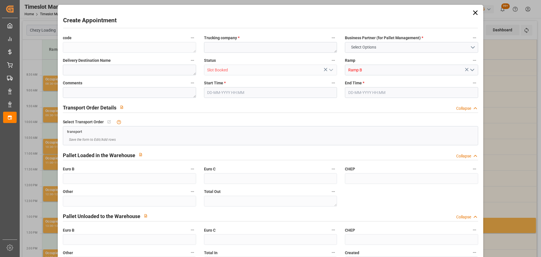
type input "0"
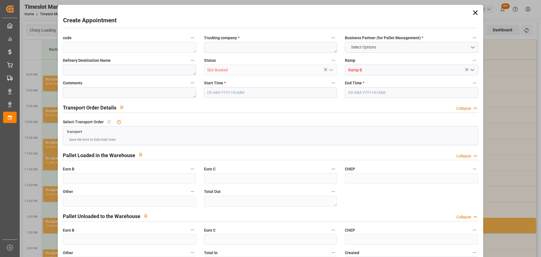
type input "0"
type input "01-09-2025 11:30"
type input "01-09-2025 11:45"
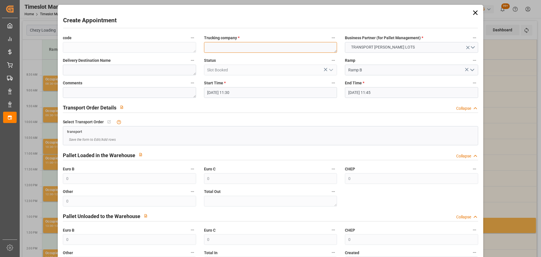
click at [216, 47] on textarea at bounding box center [270, 47] width 133 height 11
type textarea "COLLARD"
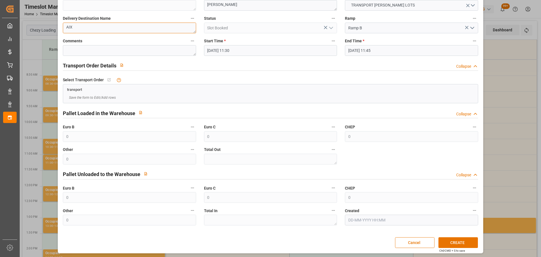
scroll to position [43, 0]
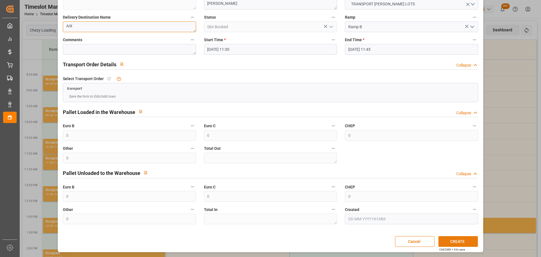
type textarea "AIX"
click at [458, 241] on button "CREATE" at bounding box center [457, 241] width 39 height 11
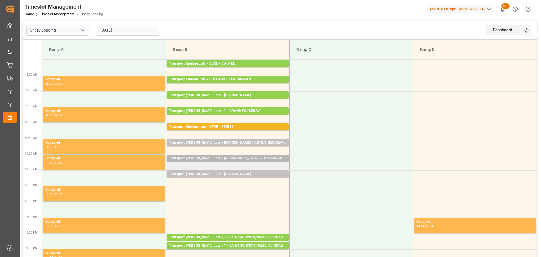
click at [206, 155] on div "Transport Kuehne Lots - FOURNIE - CASTELNAUDARY" at bounding box center [227, 158] width 117 height 6
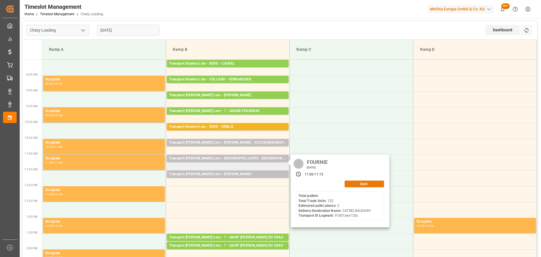
click at [356, 182] on button "Open" at bounding box center [363, 183] width 39 height 7
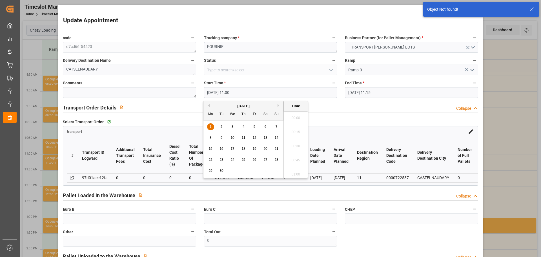
click at [226, 92] on input "01-09-2025 11:00" at bounding box center [270, 92] width 133 height 11
click at [211, 125] on span "1" at bounding box center [211, 126] width 2 height 4
click at [298, 157] on li "11:15" at bounding box center [296, 158] width 24 height 14
type input "01-09-2025 11:15"
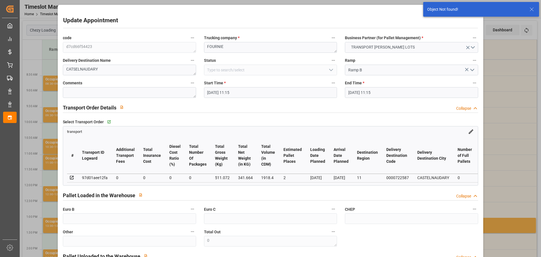
click at [367, 91] on input "01-09-2025 11:15" at bounding box center [411, 92] width 133 height 11
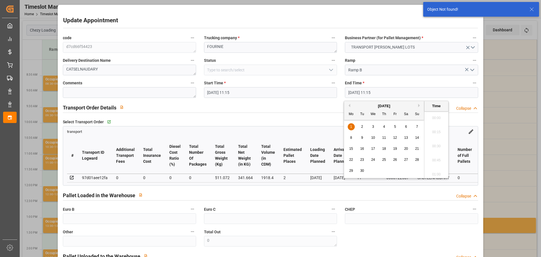
scroll to position [607, 0]
click at [351, 125] on span "1" at bounding box center [351, 126] width 2 height 4
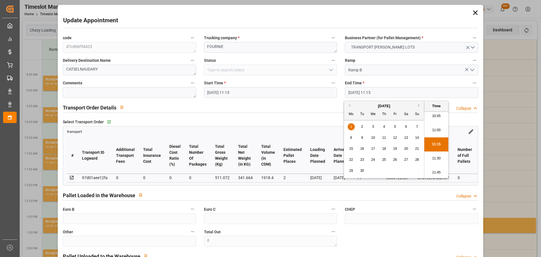
click at [436, 155] on li "11:30" at bounding box center [436, 158] width 24 height 14
type input "01-09-2025 11:30"
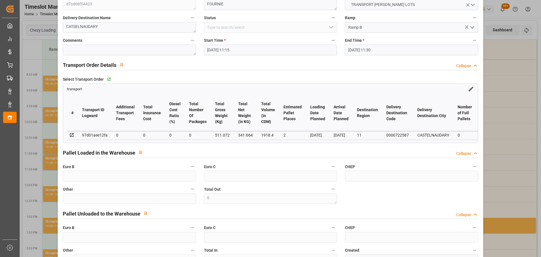
scroll to position [85, 0]
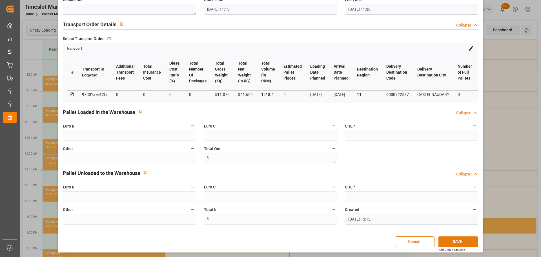
click at [464, 241] on button "SAVE" at bounding box center [457, 241] width 39 height 11
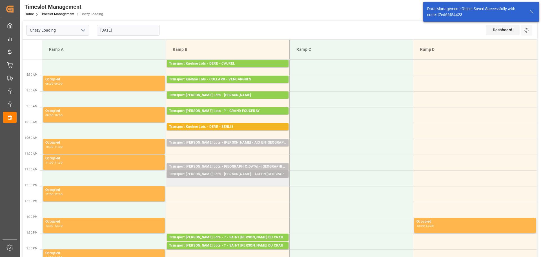
click at [199, 171] on div "Transport Kuehne Lots - COLLARD - AIX EN PROVENCE Pallets: ,TU: 21,City: AIX EN…" at bounding box center [228, 173] width 122 height 7
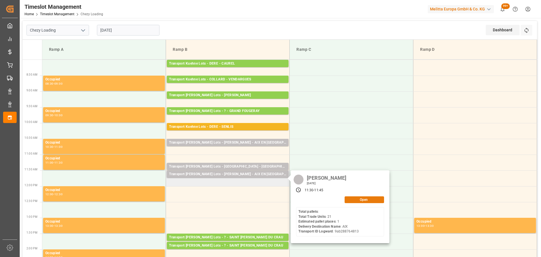
click at [369, 199] on button "Open" at bounding box center [363, 199] width 39 height 7
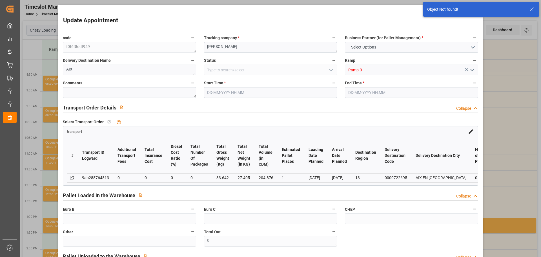
type input "01-09-2025 11:30"
type input "01-09-2025 11:45"
type input "28-08-2025 13:28"
drag, startPoint x: 216, startPoint y: 98, endPoint x: 218, endPoint y: 90, distance: 8.1
click at [216, 96] on div "Start Time * 01-09-2025 11:30" at bounding box center [270, 88] width 141 height 23
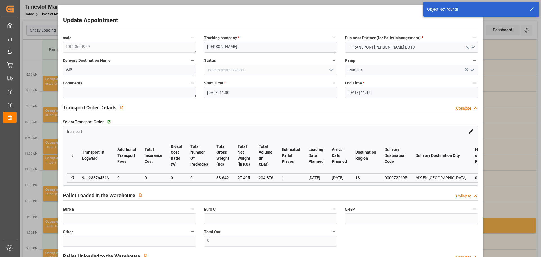
click at [219, 92] on input "01-09-2025 11:30" at bounding box center [270, 92] width 133 height 11
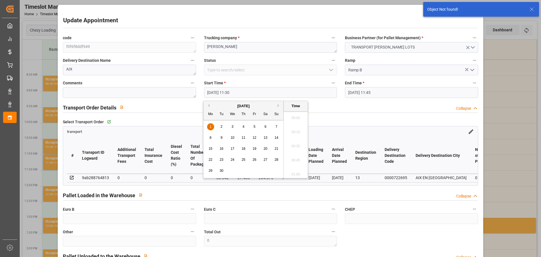
scroll to position [621, 0]
click at [211, 126] on span "1" at bounding box center [211, 126] width 2 height 4
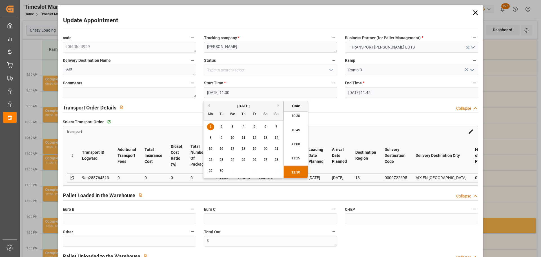
click at [299, 127] on li "10:45" at bounding box center [296, 130] width 24 height 14
type input "01-09-2025 10:45"
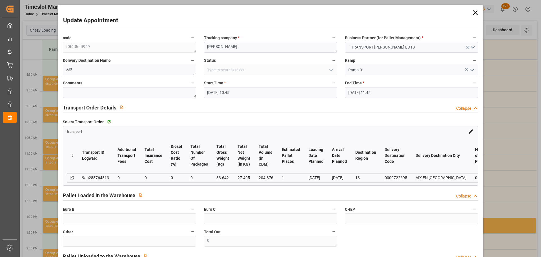
click at [367, 91] on input "01-09-2025 11:45" at bounding box center [411, 92] width 133 height 11
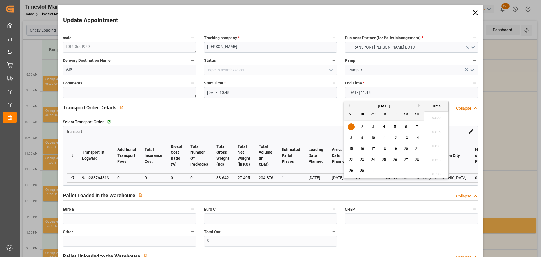
scroll to position [636, 0]
click at [351, 123] on div "1" at bounding box center [350, 126] width 7 height 7
click at [437, 127] on li "11:00" at bounding box center [436, 130] width 24 height 14
type input "01-09-2025 11:00"
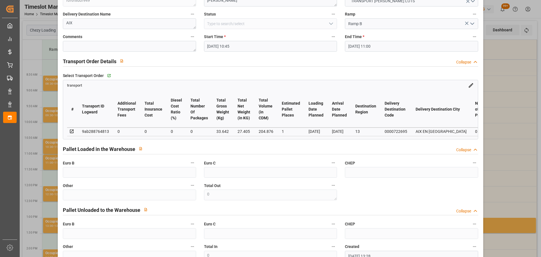
scroll to position [85, 0]
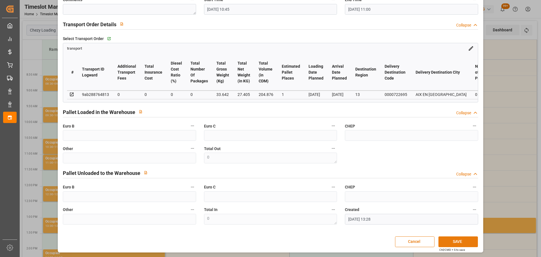
click at [459, 240] on button "SAVE" at bounding box center [457, 241] width 39 height 11
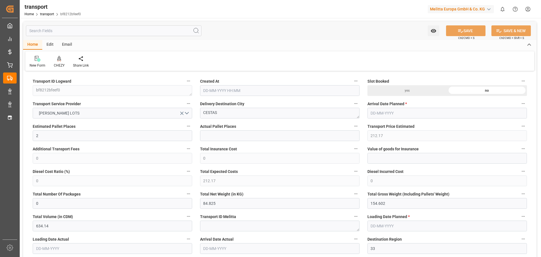
type input "[DATE] 13:13"
type input "[DATE]"
click at [57, 62] on div "CHEZY" at bounding box center [59, 61] width 19 height 12
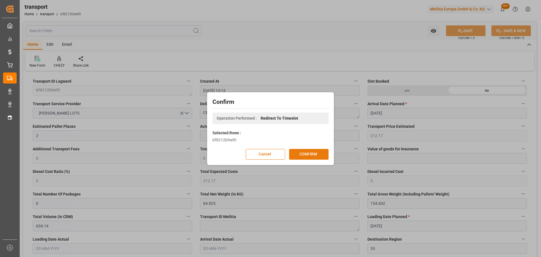
click at [303, 153] on button "CONFIRM" at bounding box center [308, 154] width 39 height 11
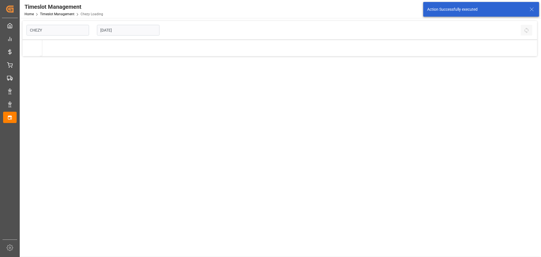
type input "Chezy Loading"
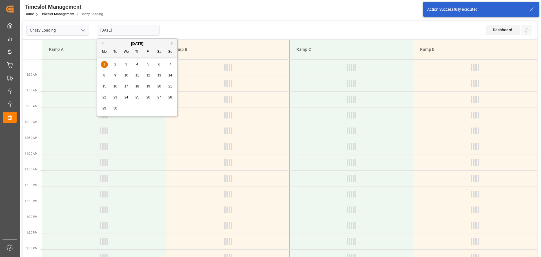
click at [131, 33] on input "[DATE]" at bounding box center [128, 30] width 63 height 11
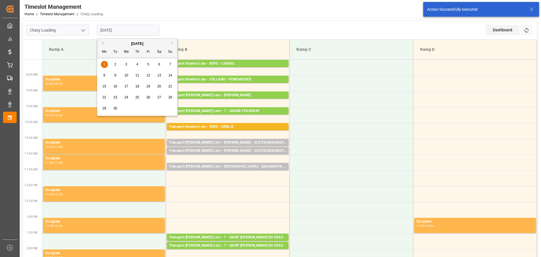
click at [102, 42] on button "Previous Month" at bounding box center [101, 42] width 3 height 3
click at [148, 106] on span "29" at bounding box center [148, 108] width 4 height 4
type input "[DATE]"
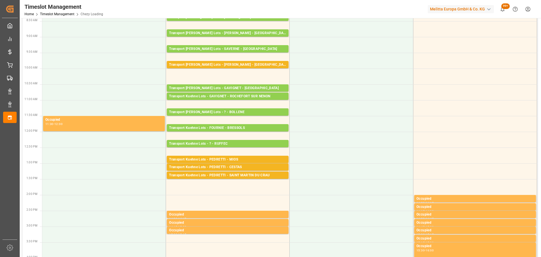
scroll to position [56, 0]
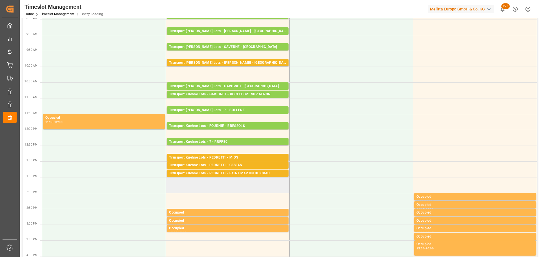
click at [171, 181] on td at bounding box center [228, 185] width 124 height 16
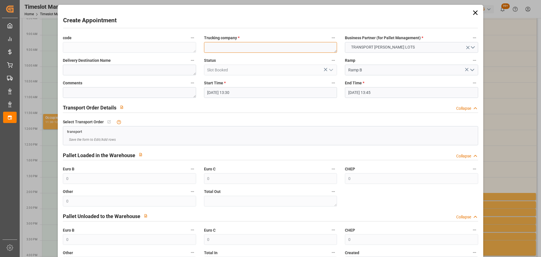
click at [243, 51] on textarea at bounding box center [270, 47] width 133 height 11
type textarea "[PERSON_NAME]"
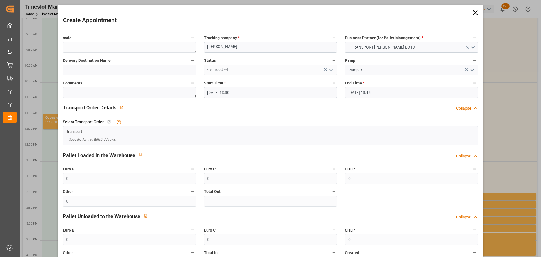
click at [107, 72] on textarea at bounding box center [129, 69] width 133 height 11
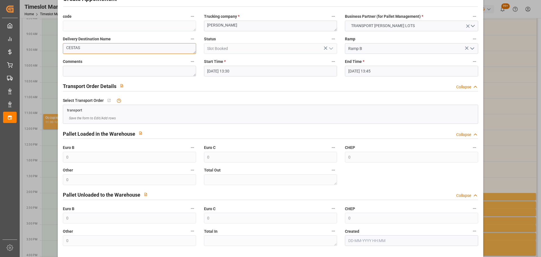
scroll to position [43, 0]
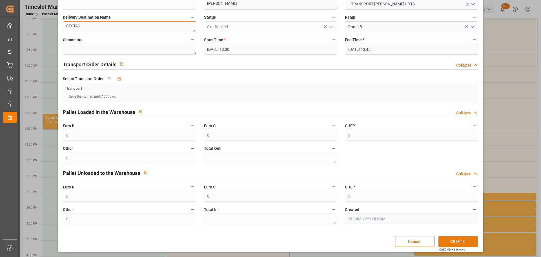
type textarea "CESTAS"
click at [464, 242] on button "CREATE" at bounding box center [457, 241] width 39 height 11
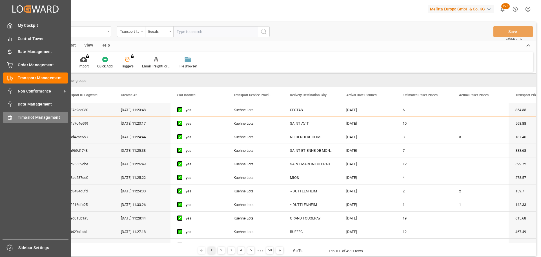
click at [23, 115] on span "Timeslot Management" at bounding box center [43, 117] width 50 height 6
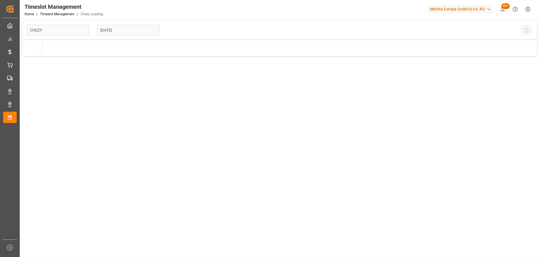
type input "Chezy Loading"
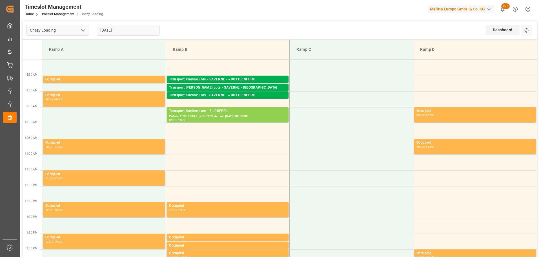
click at [118, 30] on input "[DATE]" at bounding box center [128, 30] width 63 height 11
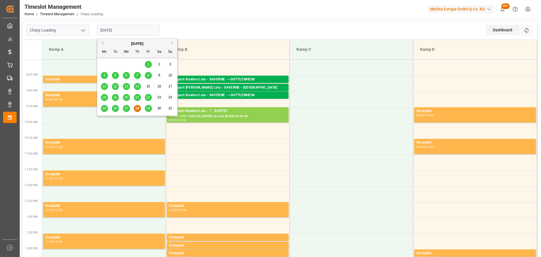
click at [147, 106] on div "29" at bounding box center [148, 108] width 7 height 7
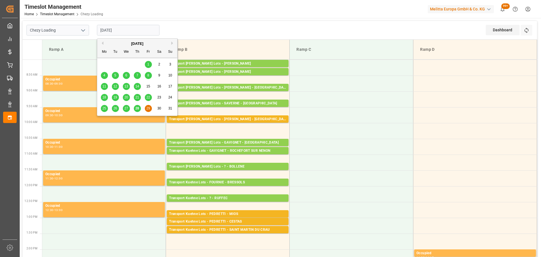
click at [114, 26] on input "[DATE]" at bounding box center [128, 30] width 63 height 11
click at [135, 108] on span "28" at bounding box center [137, 108] width 4 height 4
type input "[DATE]"
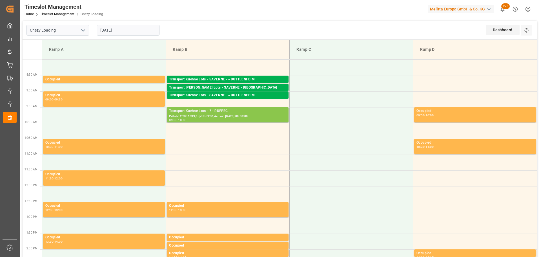
click at [218, 115] on div "Pallets: 2,TU: 1039,City: RUFFEC,Arrival: [DATE] 00:00:00" at bounding box center [227, 116] width 117 height 5
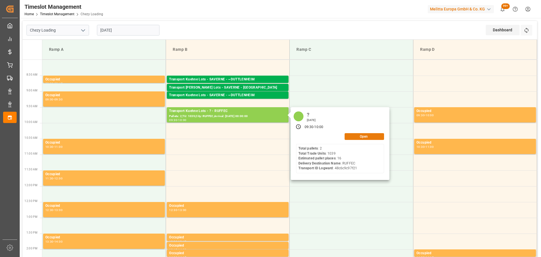
click at [352, 137] on button "Open" at bounding box center [363, 136] width 39 height 7
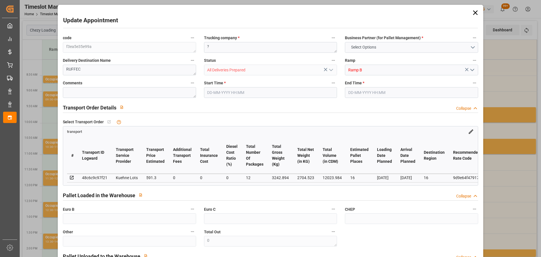
type input "16"
type input "591.3"
type input "0"
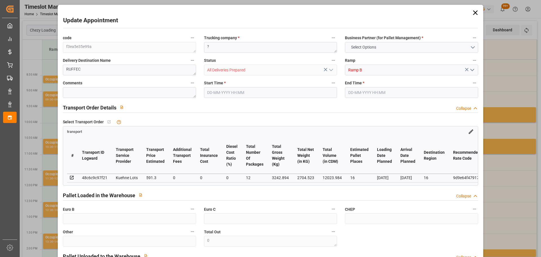
type input "591.3"
type input "0"
type input "12"
type input "2704.523"
type input "4705.726"
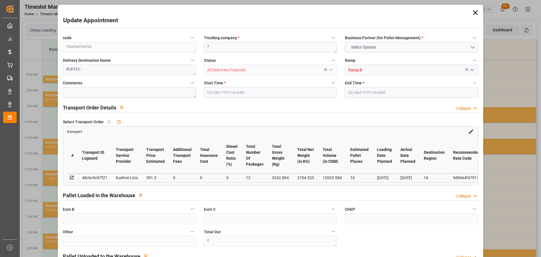
type input "12023.984"
type input "16"
type input "2"
type input "1039"
type input "63"
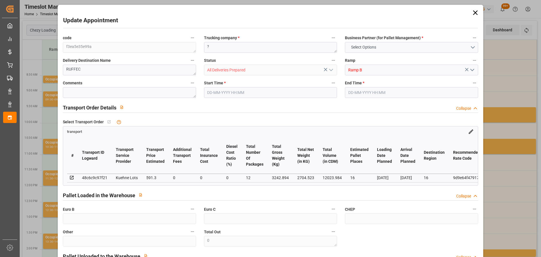
type input "101"
type input "3242.894"
type input "0"
type input "4710.8598"
type input "0"
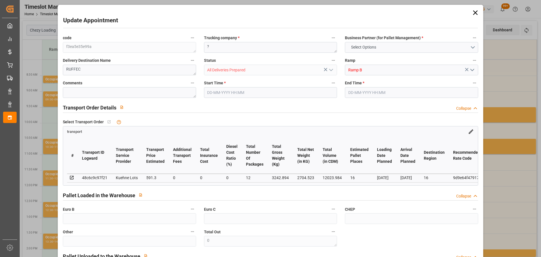
type input "0"
type input "21"
type input "35"
type input "28-08-2025 09:30"
type input "28-08-2025 10:00"
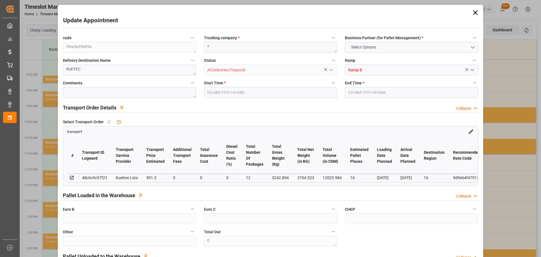
type input "21-08-2025 13:26"
type input "21-08-2025 11:59"
type input "26-08-2025"
type input "22-08-2025"
click at [211, 92] on input "28-08-2025 09:30" at bounding box center [270, 92] width 133 height 11
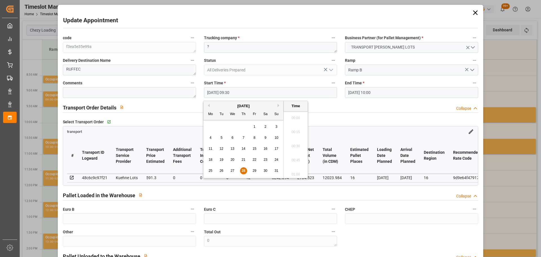
scroll to position [509, 0]
click at [255, 170] on span "29" at bounding box center [254, 170] width 4 height 4
click at [294, 158] on li "13:45" at bounding box center [296, 158] width 24 height 14
type input "29-08-2025 13:45"
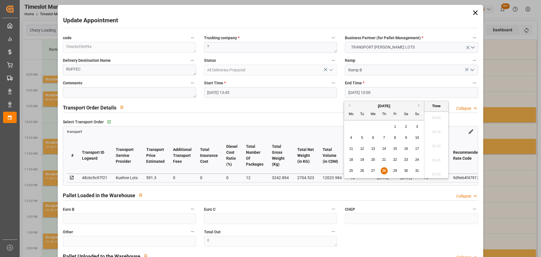
click at [348, 91] on input "28-08-2025 10:00" at bounding box center [411, 92] width 133 height 11
click at [394, 169] on span "29" at bounding box center [395, 170] width 4 height 4
click at [429, 143] on li "14:00" at bounding box center [436, 144] width 24 height 14
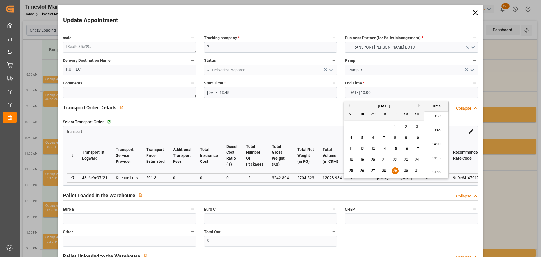
type input "29-08-2025 14:00"
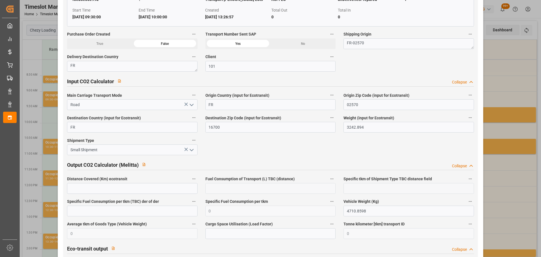
scroll to position [939, 0]
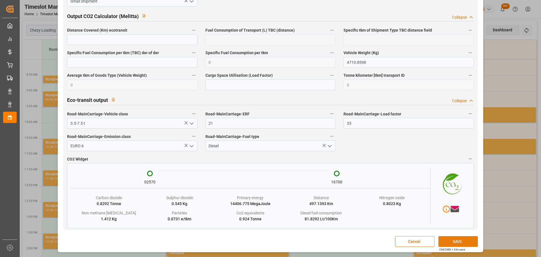
click at [445, 239] on button "SAVE" at bounding box center [457, 241] width 39 height 11
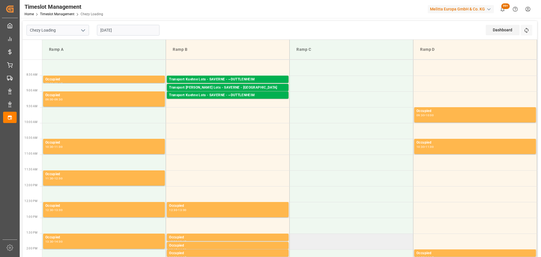
click at [349, 242] on td at bounding box center [351, 241] width 124 height 16
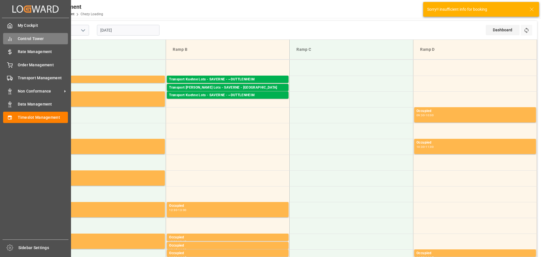
click at [31, 36] on span "Control Tower" at bounding box center [43, 39] width 50 height 6
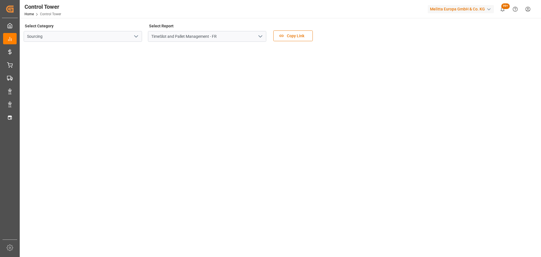
click at [259, 37] on polyline "open menu" at bounding box center [260, 36] width 3 height 2
